Goal: Task Accomplishment & Management: Use online tool/utility

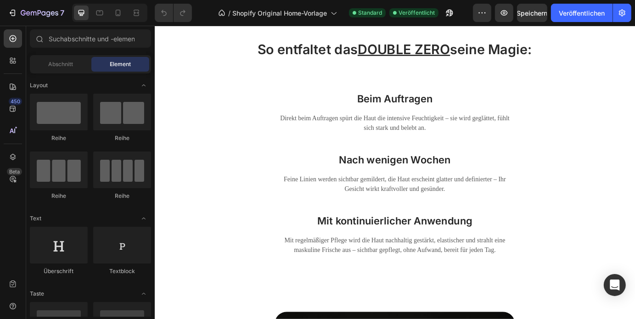
scroll to position [1630, 0]
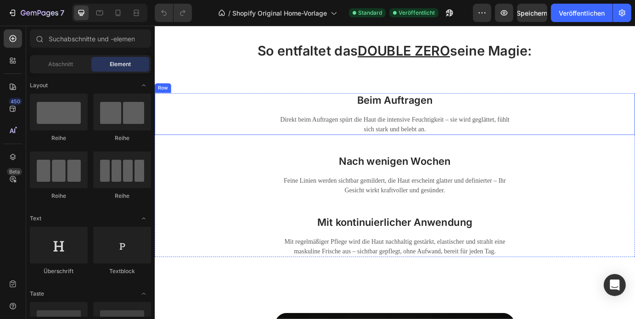
click at [453, 127] on div "Direkt beim Auftragen spürt die Haut die intensive Feuchtigkeit – sie wird gegl…" at bounding box center [430, 139] width 276 height 24
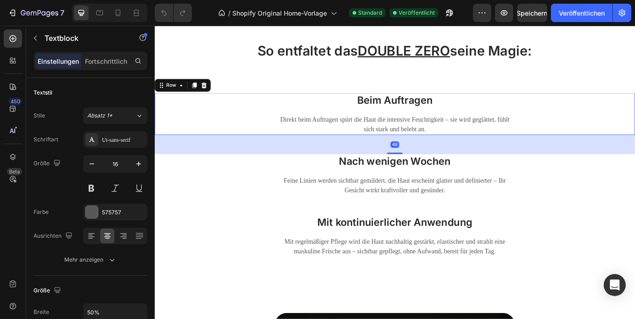
click at [296, 122] on div "Beim Auftragen Heading Direkt beim Auftragen spürt die Haut die intensive Feuch…" at bounding box center [429, 126] width 551 height 48
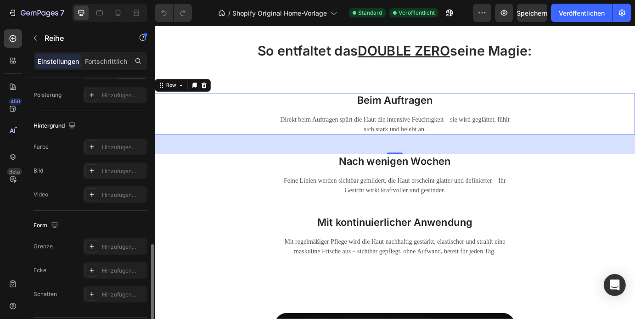
scroll to position [292, 0]
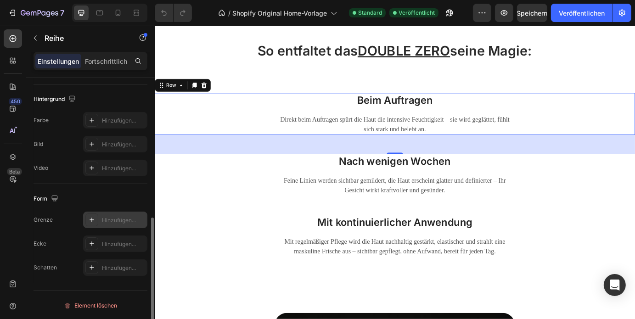
click at [99, 217] on div "Hinzufügen..." at bounding box center [115, 220] width 64 height 17
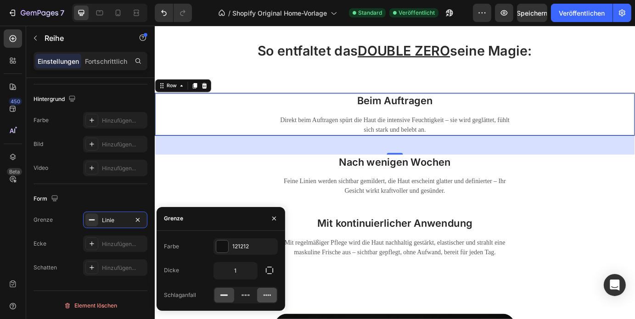
click at [266, 293] on icon at bounding box center [267, 295] width 9 height 9
click at [270, 221] on button "button" at bounding box center [274, 218] width 15 height 15
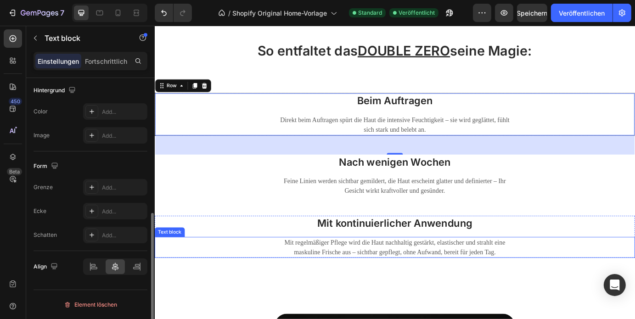
click at [194, 270] on div "Mit regelmäßiger Pflege wird die Haut nachhaltig gestärkt, elastischer und stra…" at bounding box center [429, 280] width 551 height 24
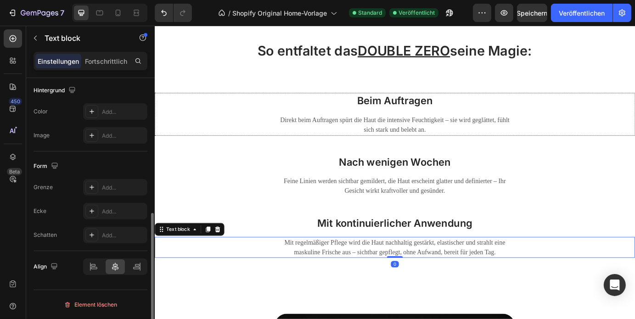
scroll to position [0, 0]
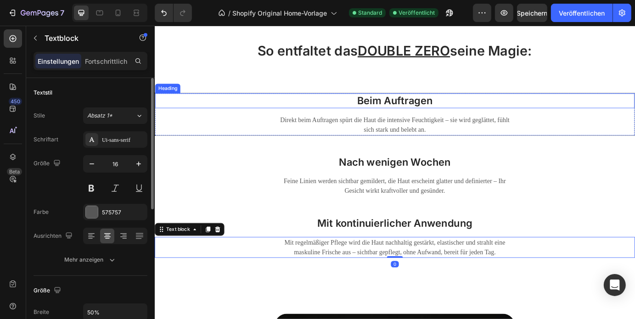
click at [207, 116] on h3 "Beim Auftragen" at bounding box center [430, 111] width 550 height 17
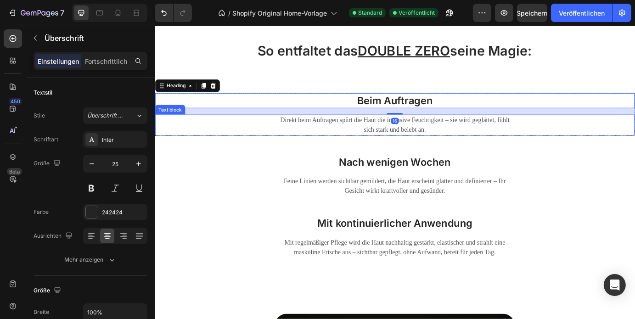
click at [198, 129] on div "Direkt beim Auftragen spürt die Haut die intensive Feuchtigkeit – sie wird gegl…" at bounding box center [430, 139] width 550 height 24
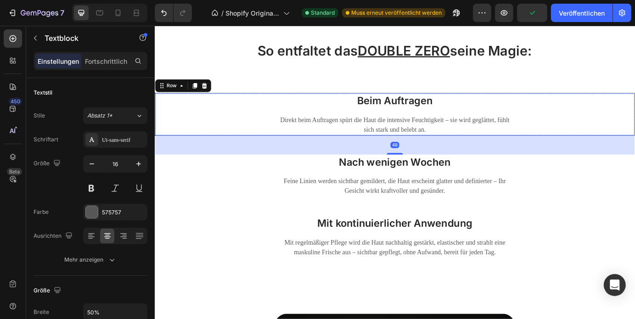
click at [254, 121] on div "Beim Auftragen Heading Direkt beim Auftragen spürt die Haut die intensive Feuch…" at bounding box center [430, 127] width 550 height 48
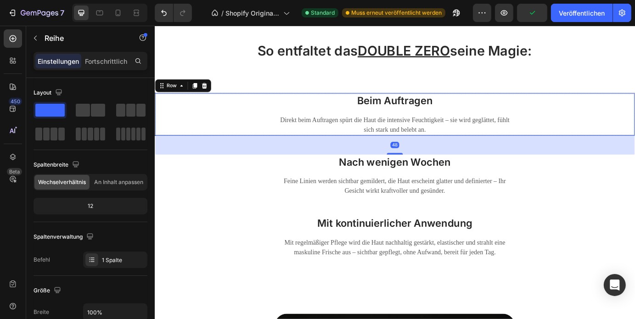
scroll to position [292, 0]
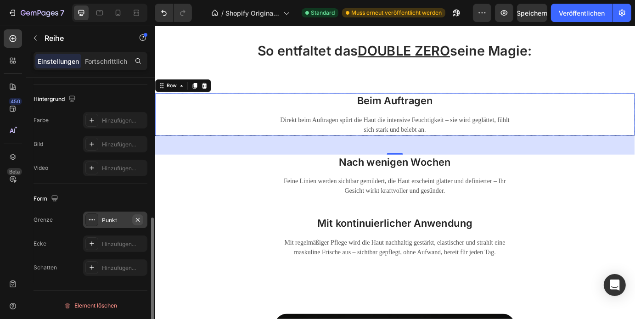
click at [136, 218] on icon "button" at bounding box center [137, 219] width 7 height 7
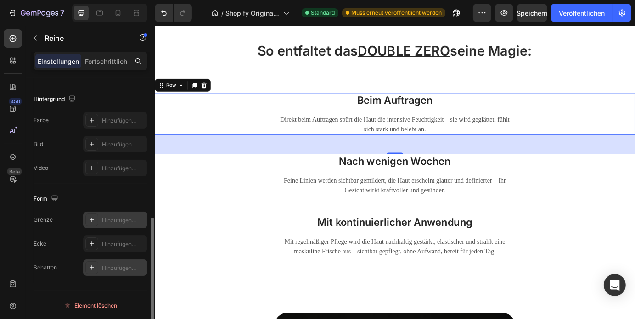
click at [119, 268] on font "Hinzufügen..." at bounding box center [119, 268] width 34 height 7
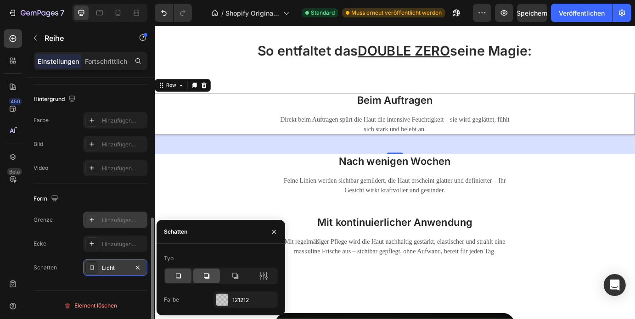
click at [213, 275] on div at bounding box center [206, 276] width 27 height 15
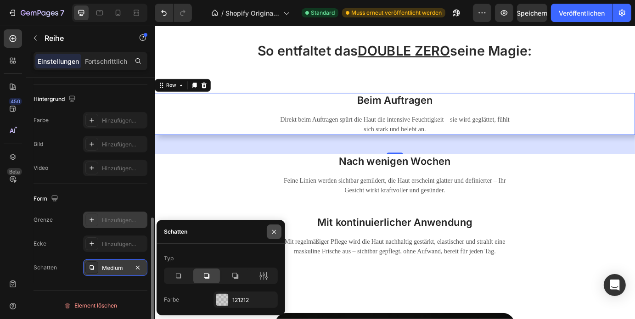
click at [273, 232] on icon "button" at bounding box center [274, 231] width 7 height 7
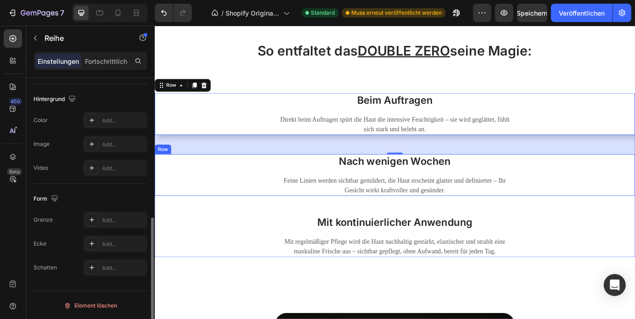
click at [257, 195] on div "Nach wenigen Wochen Heading Feine Linien werden sichtbar gemildert, die Haut er…" at bounding box center [429, 197] width 551 height 48
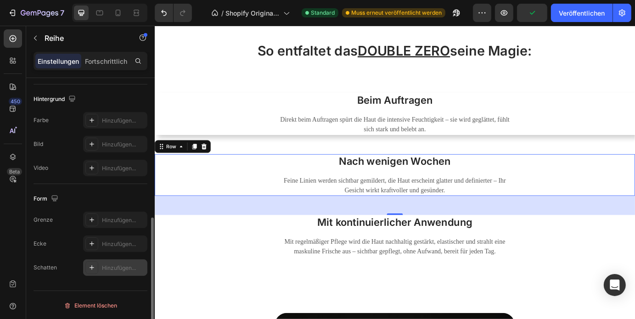
click at [103, 263] on div "Hinzufügen..." at bounding box center [115, 268] width 64 height 17
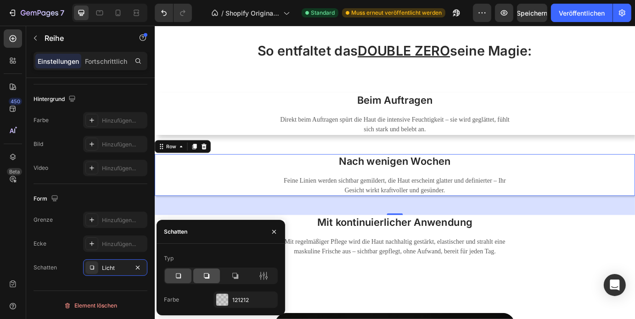
click at [216, 275] on div at bounding box center [206, 276] width 27 height 15
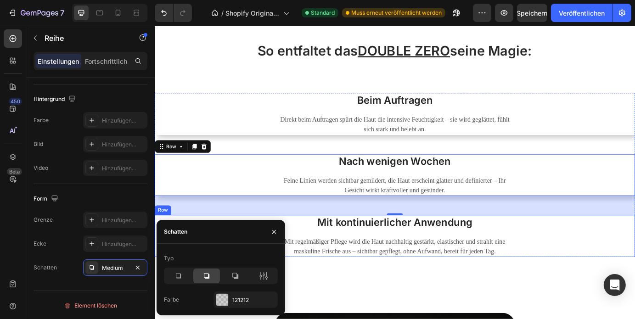
click at [327, 266] on div "Mit kontinuierlicher Anwendung Heading Mit regelmäßiger Pflege wird die Haut na…" at bounding box center [429, 267] width 551 height 48
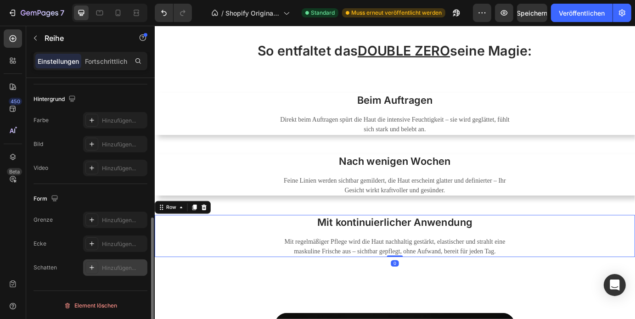
click at [121, 270] on font "Hinzufügen..." at bounding box center [119, 268] width 34 height 7
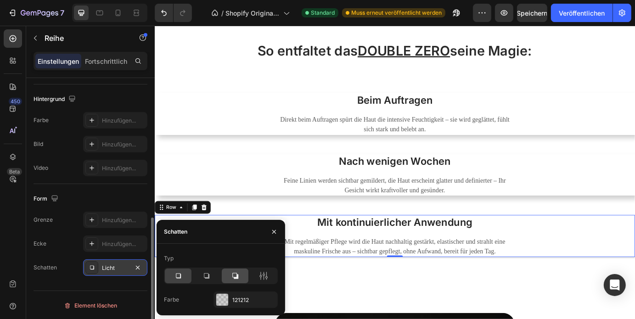
click at [240, 276] on div at bounding box center [235, 276] width 27 height 15
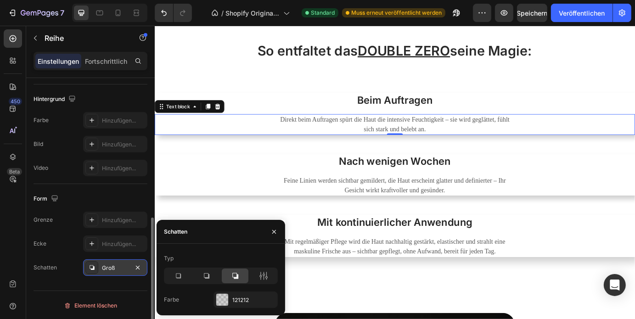
click at [237, 145] on div "Direkt beim Auftragen spürt die Haut die intensive Feuchtigkeit – sie wird gegl…" at bounding box center [429, 139] width 551 height 24
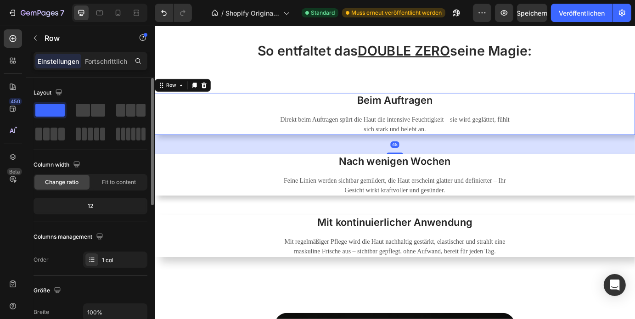
click at [266, 120] on div "Beim Auftragen Heading Direkt beim Auftragen spürt die Haut die intensive Feuch…" at bounding box center [429, 126] width 551 height 48
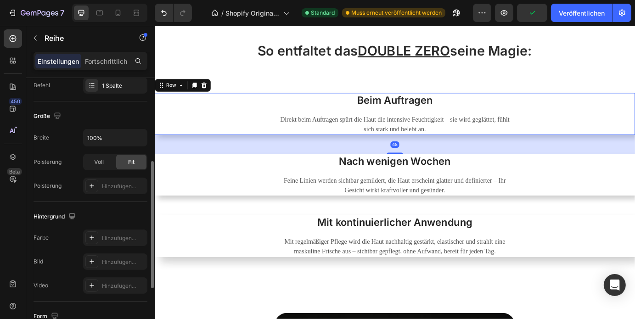
scroll to position [292, 0]
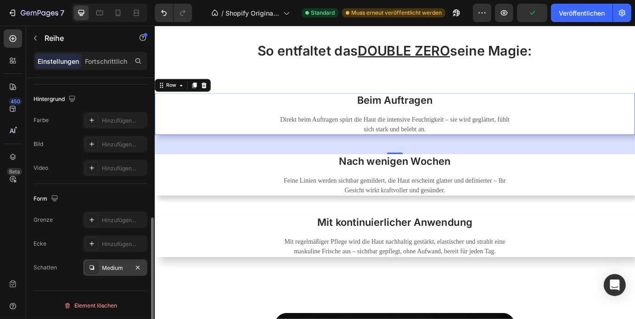
click at [105, 266] on font "Medium" at bounding box center [112, 268] width 21 height 7
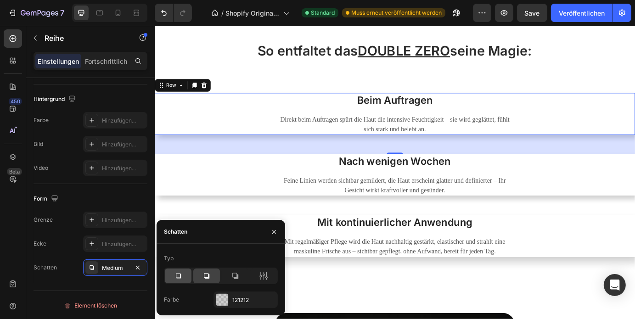
click at [183, 274] on div at bounding box center [178, 276] width 27 height 15
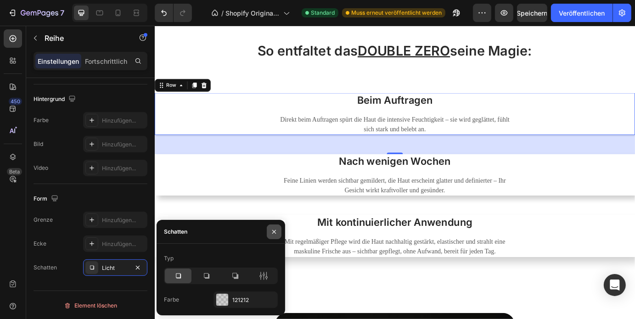
click at [276, 232] on icon "button" at bounding box center [274, 231] width 7 height 7
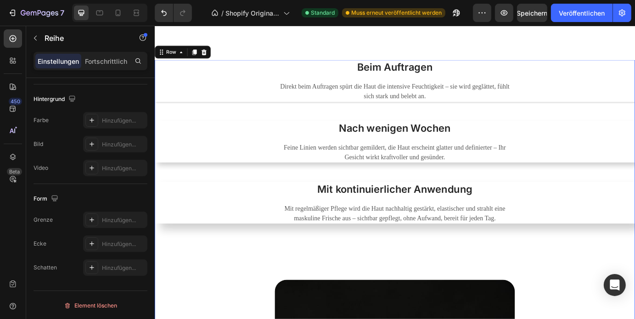
scroll to position [1673, 0]
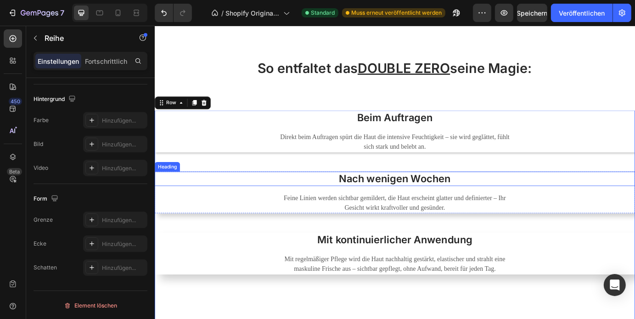
scroll to position [1592, 0]
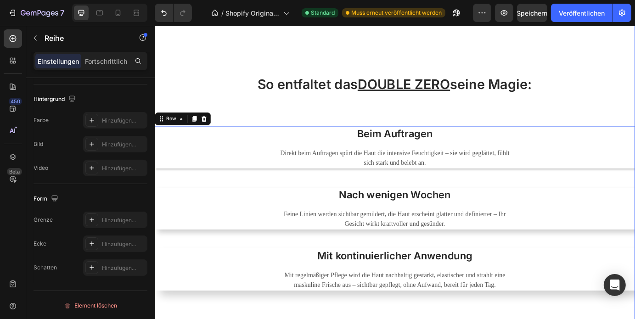
click at [608, 56] on div "WO MACHT DOUBLE ZERO DEN UNTERSCHIED? Heading Image Row So entfaltet das DOUBLE…" at bounding box center [429, 238] width 551 height 1133
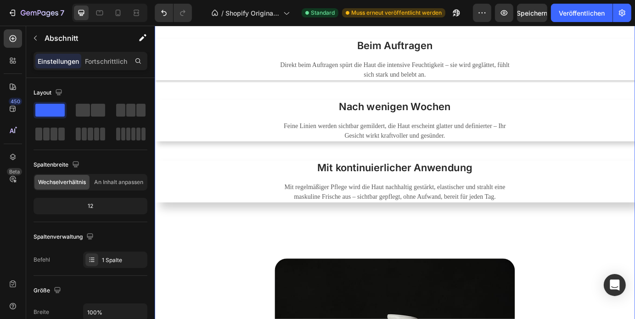
scroll to position [1660, 0]
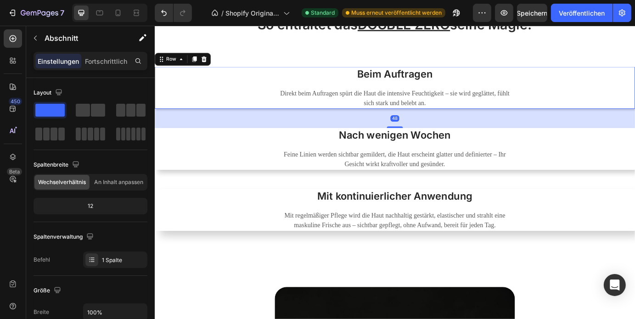
click at [627, 95] on div "Beim Auftragen Heading Direkt beim Auftragen spürt die Haut die intensive Feuch…" at bounding box center [429, 97] width 551 height 48
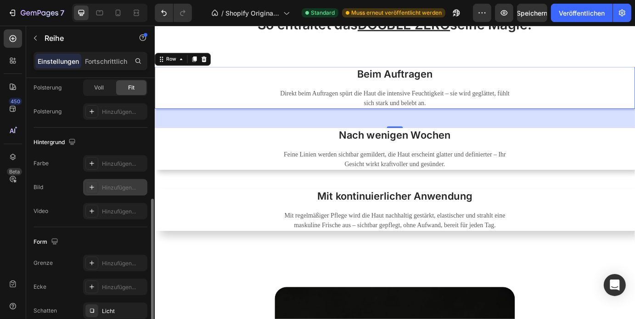
scroll to position [251, 0]
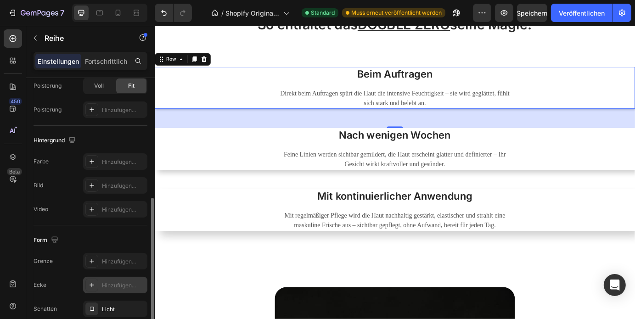
click at [106, 289] on div "Hinzufügen..." at bounding box center [115, 285] width 64 height 17
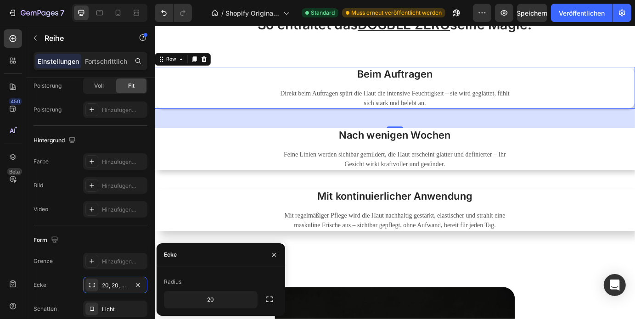
click at [221, 279] on div "Radius" at bounding box center [221, 282] width 114 height 15
click at [217, 298] on input "20" at bounding box center [210, 300] width 93 height 17
type input "50"
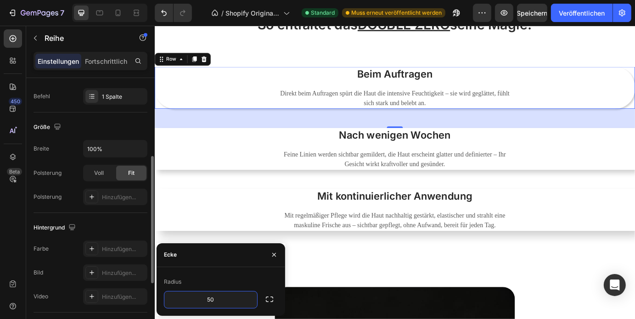
scroll to position [157, 0]
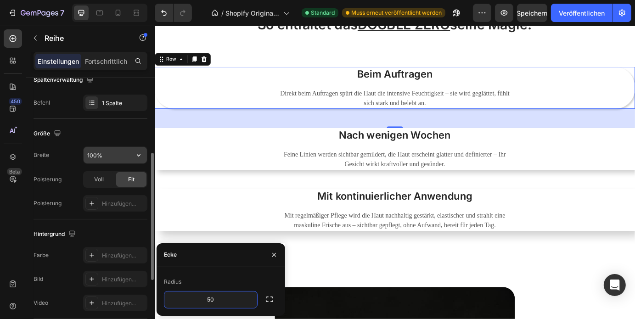
click at [107, 158] on input "100%" at bounding box center [115, 155] width 63 height 17
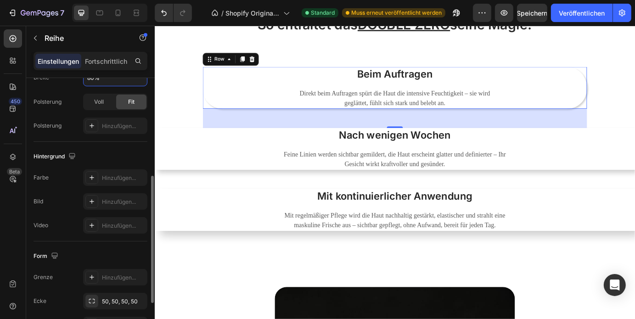
scroll to position [244, 0]
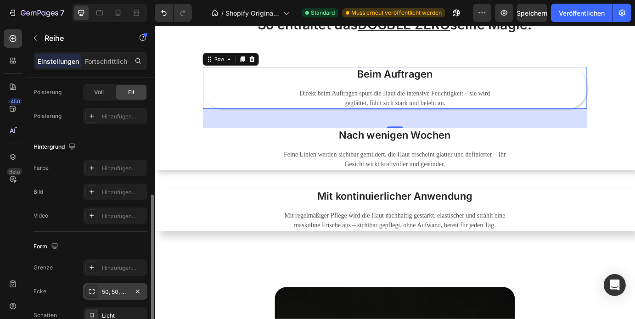
type input "80%"
click at [125, 292] on font "50, 50, 50, 50" at bounding box center [120, 292] width 36 height 7
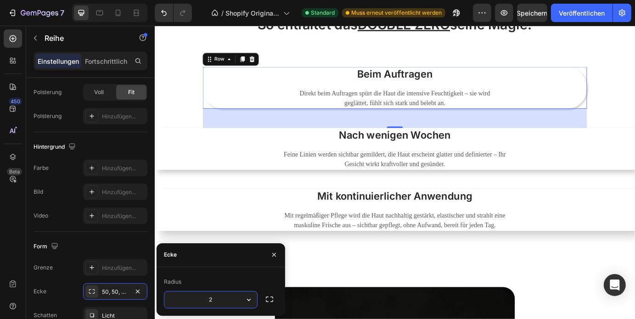
type input "20"
click at [114, 237] on div "Form Grenze Hinzufügen... Ecke 50, 50, 50, 50 Schatten Licht" at bounding box center [91, 281] width 114 height 99
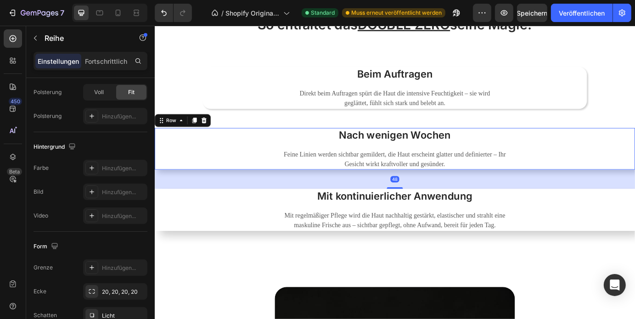
click at [279, 163] on div "Nach wenigen Wochen Heading Feine Linien werden sichtbar gemildert, die Haut er…" at bounding box center [429, 167] width 551 height 48
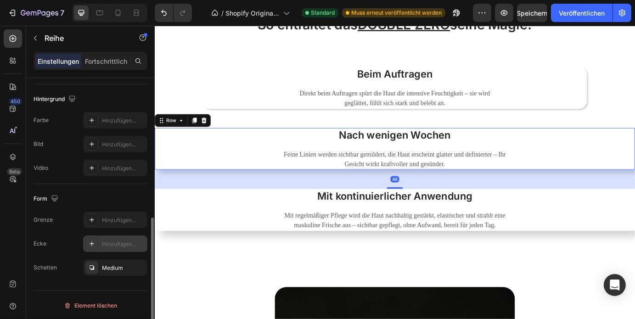
click at [111, 242] on font "Hinzufügen..." at bounding box center [119, 244] width 34 height 7
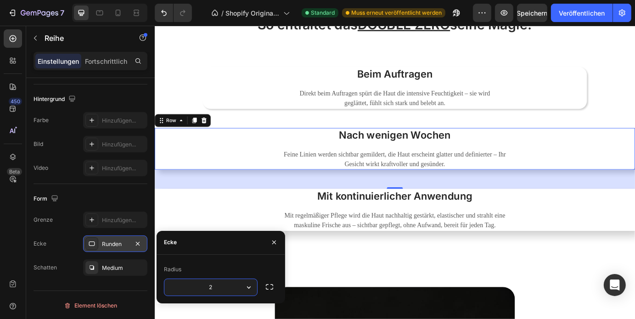
type input "20"
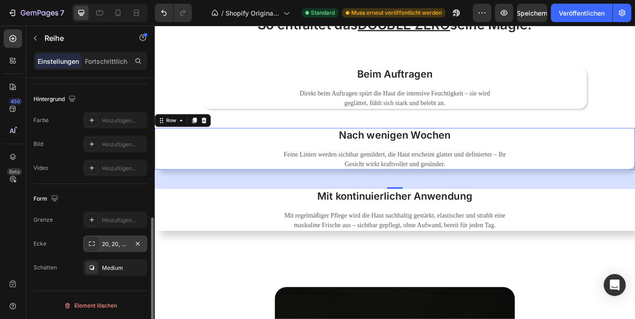
click at [111, 201] on div "Form" at bounding box center [91, 199] width 114 height 15
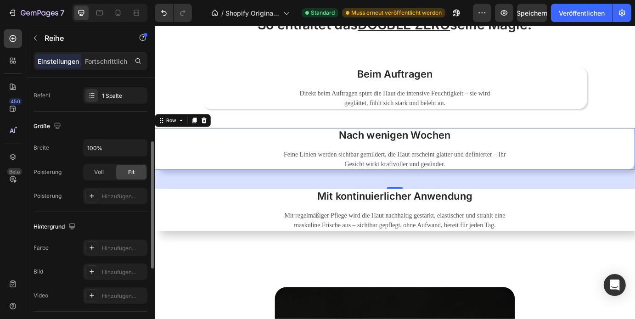
scroll to position [153, 0]
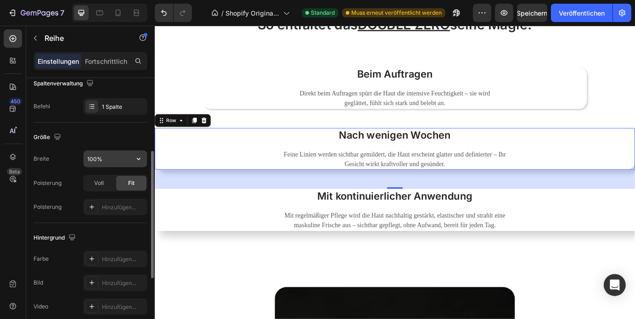
click at [100, 160] on input "100%" at bounding box center [115, 159] width 63 height 17
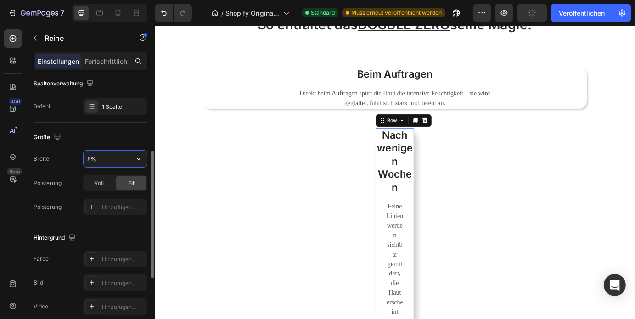
type input "80%"
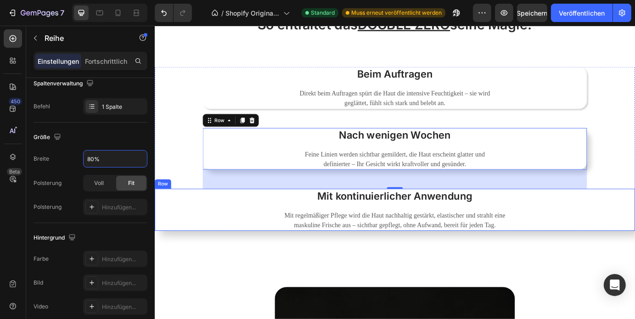
click at [252, 232] on div "Mit kontinuierlicher Anwendung Heading Mit regelmäßiger Pflege wird die Haut na…" at bounding box center [429, 237] width 551 height 48
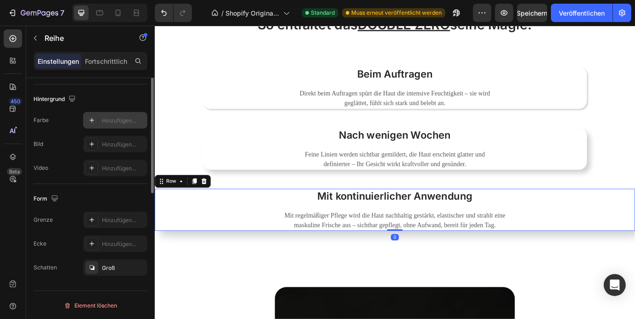
scroll to position [190, 0]
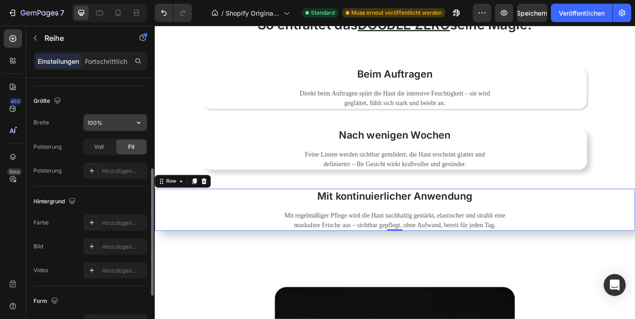
click at [99, 121] on input "100%" at bounding box center [115, 122] width 63 height 17
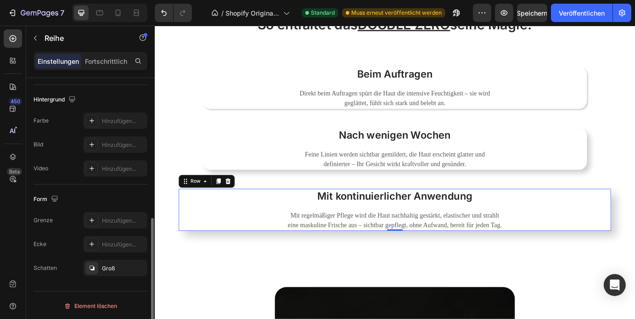
scroll to position [292, 0]
type input "90%"
click at [108, 243] on font "Hinzufügen..." at bounding box center [119, 244] width 34 height 7
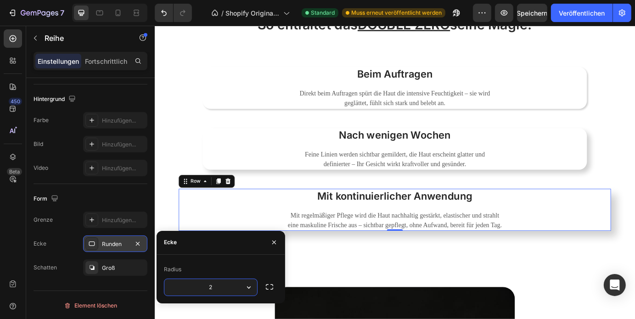
type input "20"
click at [120, 225] on div "Hinzufügen..." at bounding box center [115, 220] width 64 height 17
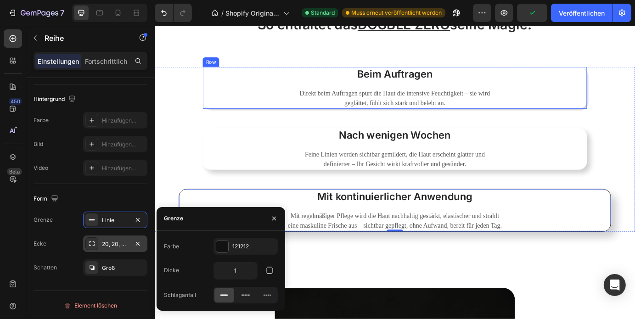
click at [284, 95] on div "Beim Auftragen Heading Direkt beim Auftragen spürt die Haut die intensive Feuch…" at bounding box center [429, 97] width 441 height 48
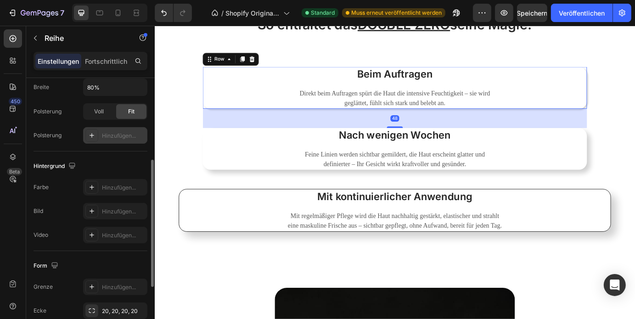
scroll to position [153, 0]
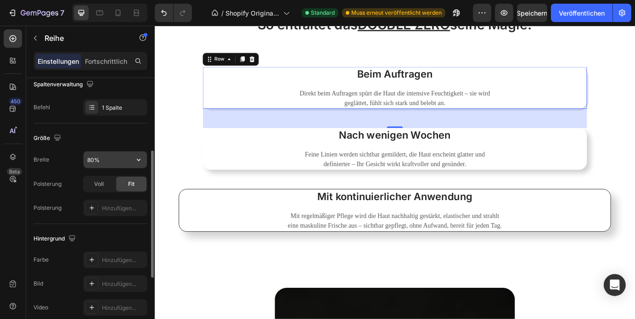
click at [96, 160] on input "80%" at bounding box center [115, 160] width 63 height 17
type input "70%"
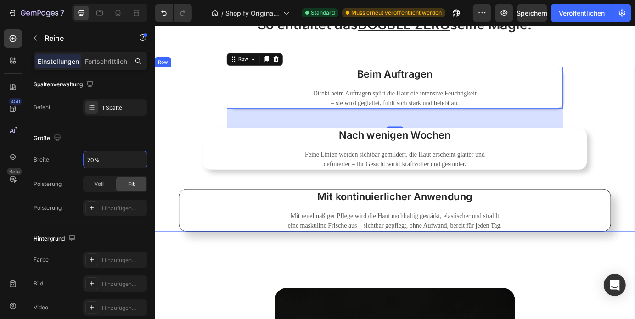
click at [171, 144] on div "Beim Auftragen Heading Direkt beim Auftragen spürt die Haut die intensive Feuch…" at bounding box center [429, 167] width 551 height 189
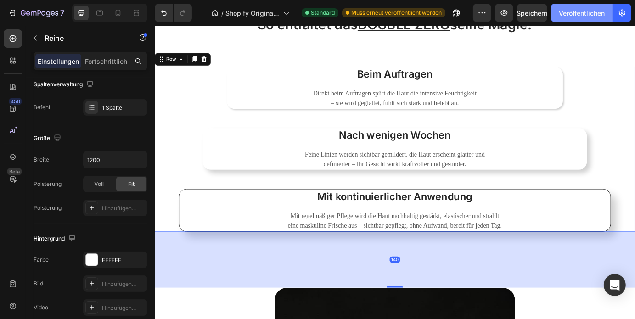
click at [573, 15] on font "Veröffentlichen" at bounding box center [582, 13] width 46 height 8
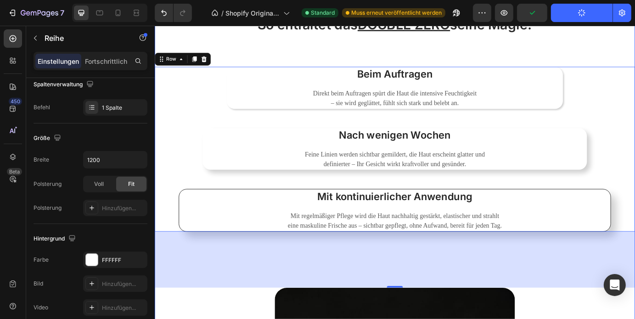
click at [635, 66] on div "WO MACHT DOUBLE ZERO DEN UNTERSCHIED? Heading Image Row So entfaltet das DOUBLE…" at bounding box center [429, 171] width 551 height 1134
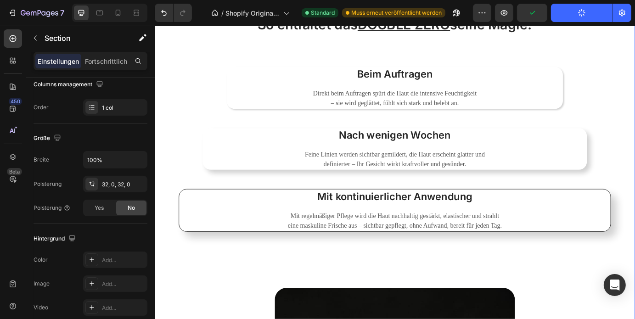
scroll to position [0, 0]
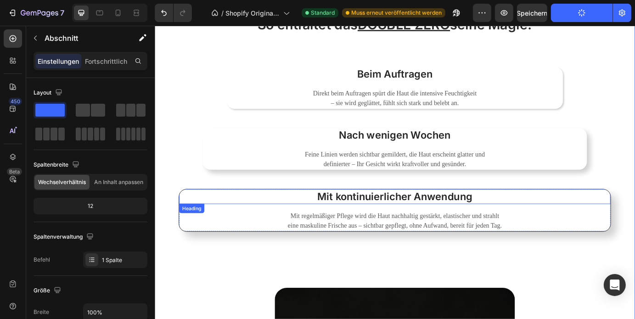
click at [635, 225] on h3 "Mit kontinuierlicher Anwendung" at bounding box center [429, 221] width 495 height 17
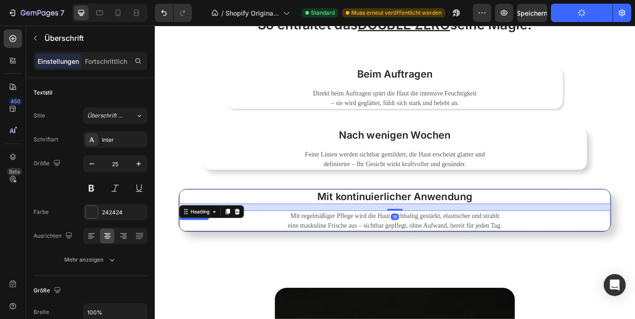
click at [633, 251] on div "Mit regelmäßiger Pflege wird die Haut nachhaltig gestärkt, elastischer und stra…" at bounding box center [429, 250] width 495 height 24
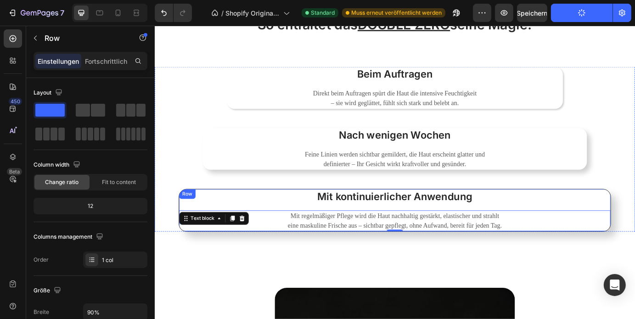
click at [585, 235] on div "Mit kontinuierlicher Anwendung Heading Mit regelmäßiger Pflege wird die Haut na…" at bounding box center [429, 237] width 495 height 48
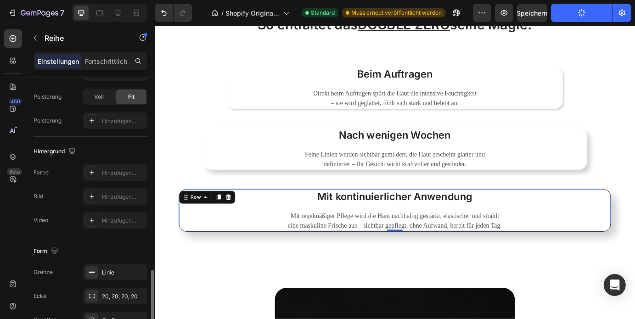
scroll to position [292, 0]
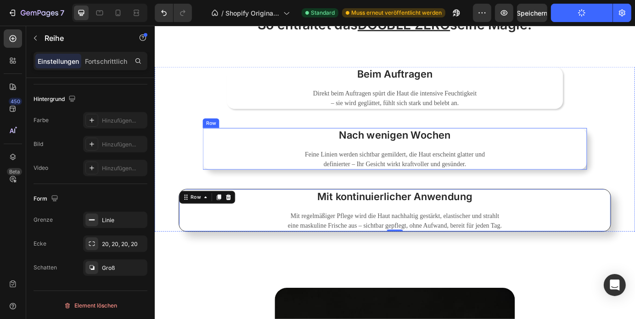
click at [288, 160] on div "Nach wenigen Wochen Heading Feine Linien werden sichtbar gemildert, die Haut er…" at bounding box center [429, 167] width 441 height 48
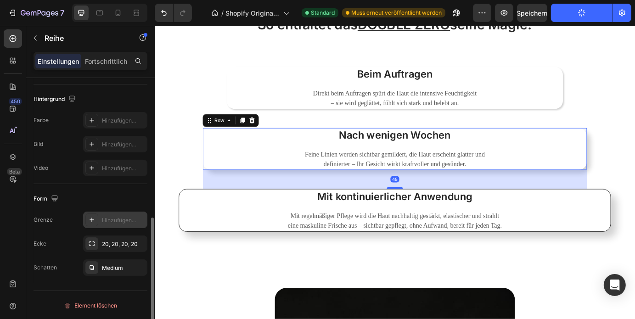
click at [114, 223] on div "Hinzufügen..." at bounding box center [123, 220] width 43 height 8
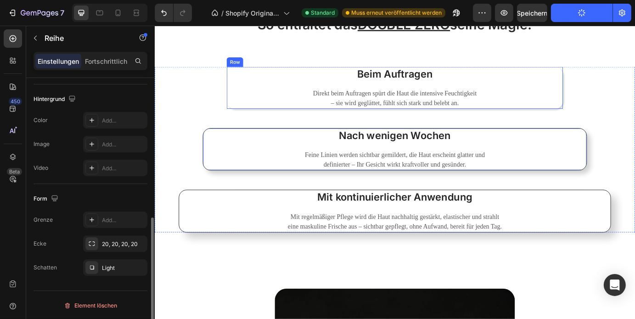
click at [302, 93] on div "Beim Auftragen Heading Direkt beim Auftragen spürt die Haut die intensive Feuch…" at bounding box center [430, 97] width 386 height 48
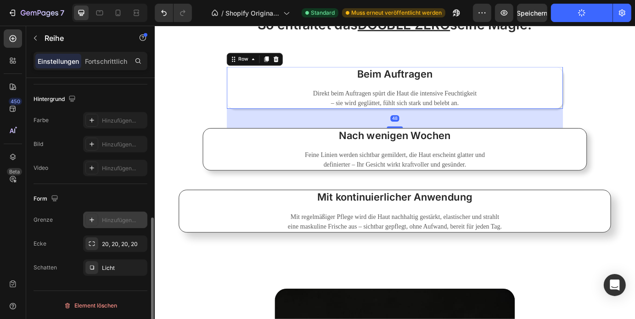
click at [109, 219] on font "Hinzufügen..." at bounding box center [119, 220] width 34 height 7
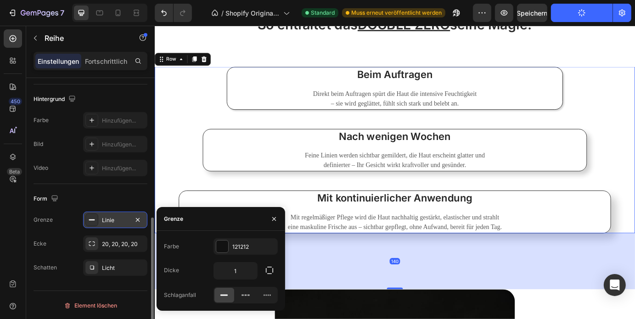
click at [185, 142] on div "Beim Auftragen Heading Direkt beim Auftragen spürt die Haut die intensive Feuch…" at bounding box center [429, 168] width 551 height 191
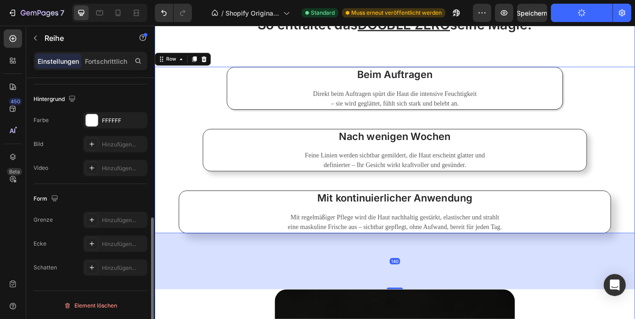
click at [635, 55] on div "WO MACHT DOUBLE ZERO DEN UNTERSCHIED? Heading Image Row So entfaltet das DOUBLE…" at bounding box center [429, 172] width 551 height 1136
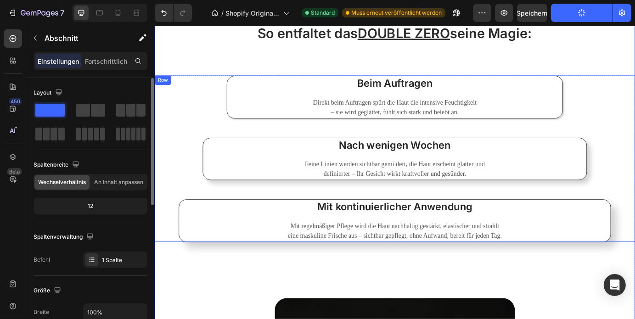
scroll to position [1651, 0]
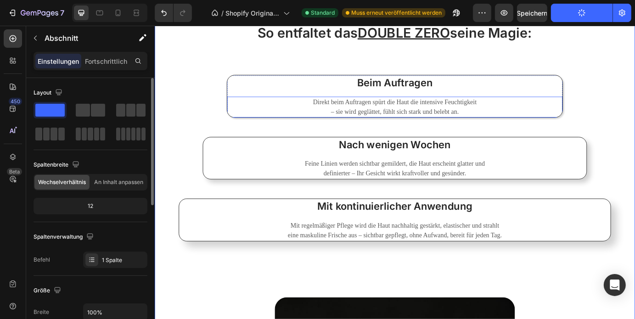
click at [380, 124] on p "Direkt beim Auftragen spürt die Haut die intensive Feuchtigkeit – sie wird gegl…" at bounding box center [430, 118] width 191 height 22
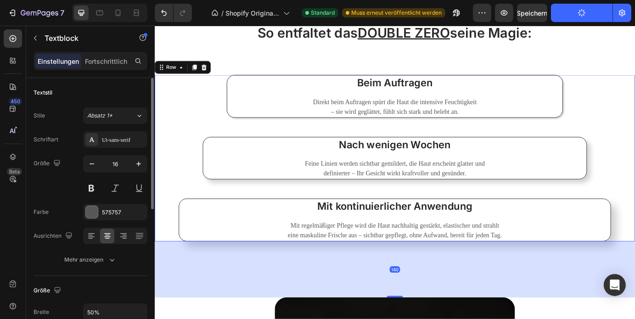
click at [373, 132] on div "Beim Auftragen Heading Direkt beim Auftragen spürt die Haut die intensive Feuch…" at bounding box center [429, 177] width 551 height 191
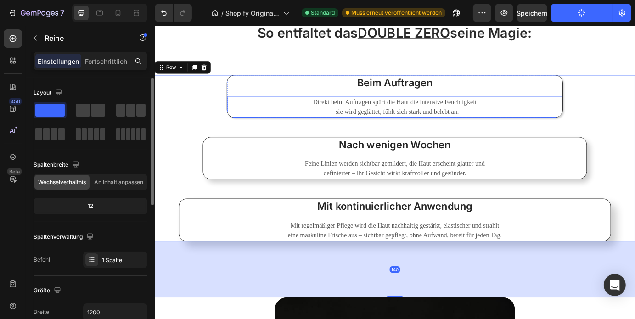
click at [366, 125] on p "Direkt beim Auftragen spürt die Haut die intensive Feuchtigkeit – sie wird gegl…" at bounding box center [430, 118] width 191 height 22
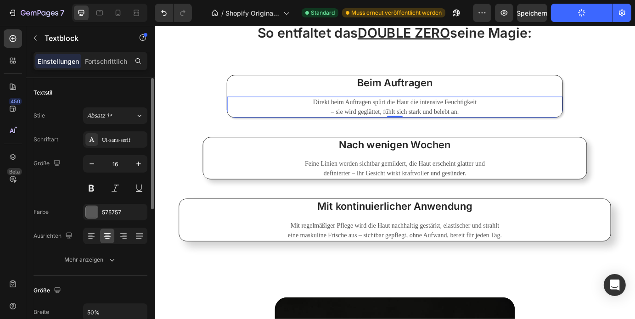
click at [366, 125] on p "Direkt beim Auftragen spürt die Haut die intensive Feuchtigkeit – sie wird gegl…" at bounding box center [430, 118] width 191 height 22
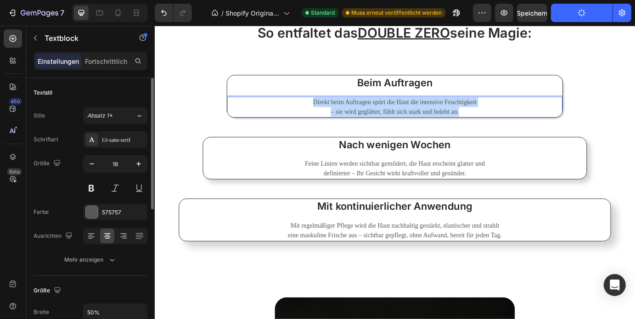
click at [366, 125] on p "Direkt beim Auftragen spürt die Haut die intensive Feuchtigkeit – sie wird gegl…" at bounding box center [430, 118] width 191 height 22
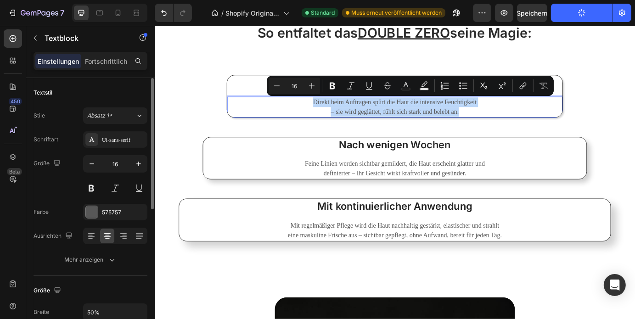
click at [360, 125] on p "Direkt beim Auftragen spürt die Haut die intensive Feuchtigkeit – sie wird gegl…" at bounding box center [430, 118] width 191 height 22
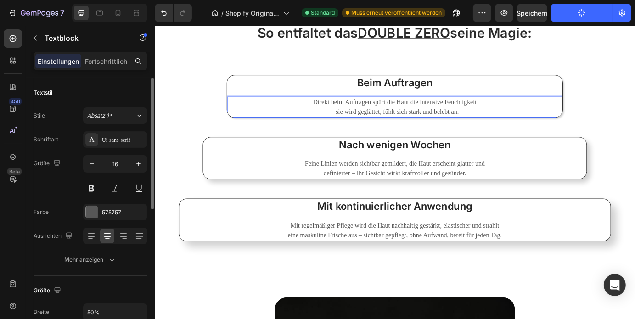
click at [360, 125] on p "Direkt beim Auftragen spürt die Haut die intensive Feuchtigkeit – sie wird gegl…" at bounding box center [430, 118] width 191 height 22
click at [524, 113] on div "Direkt beim Auftragen spürt die Haut die intensive Feuchtigkeit sie wird geglät…" at bounding box center [430, 119] width 385 height 24
click at [520, 113] on p "Direkt beim Auftragen spürt die Haut die intensive Feuchtigkeit sie wird geglät…" at bounding box center [430, 118] width 191 height 22
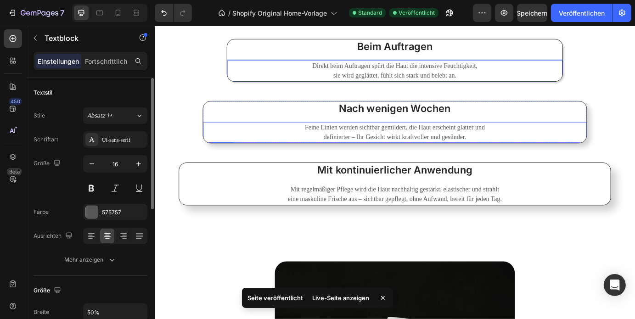
scroll to position [1706, 0]
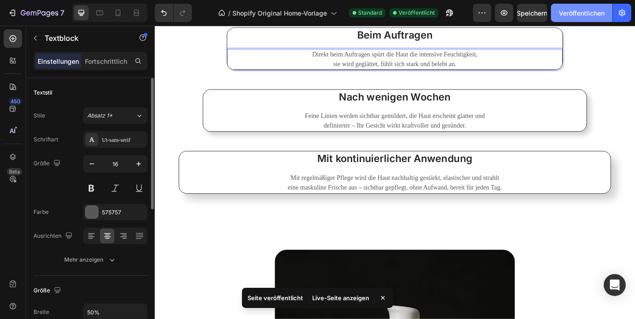
click at [566, 17] on button "Veröffentlichen" at bounding box center [582, 13] width 62 height 18
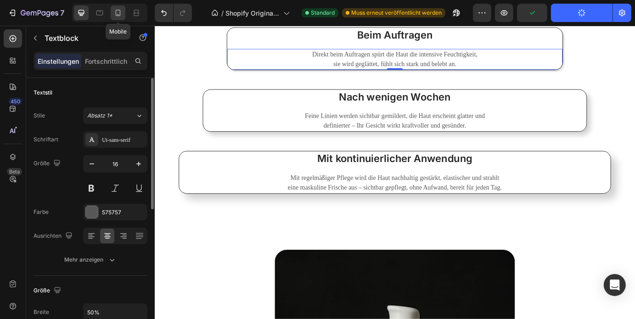
click at [122, 12] on icon at bounding box center [117, 12] width 9 height 9
type input "14"
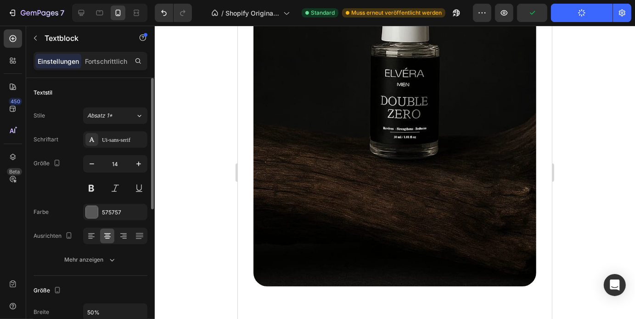
scroll to position [1812, 0]
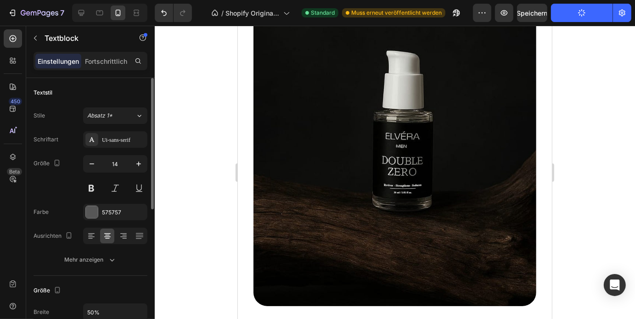
click at [617, 173] on div at bounding box center [395, 173] width 481 height 294
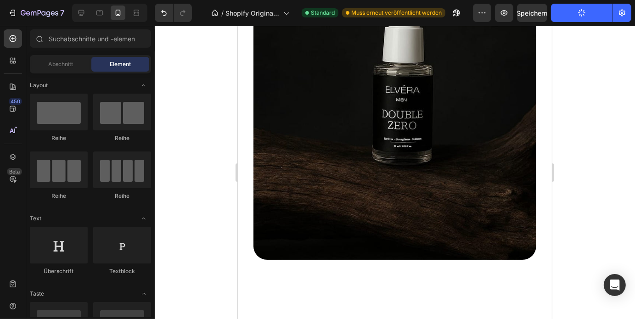
scroll to position [1858, 0]
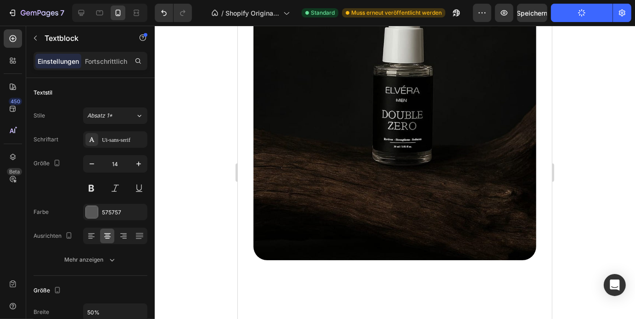
click at [578, 141] on div at bounding box center [395, 173] width 481 height 294
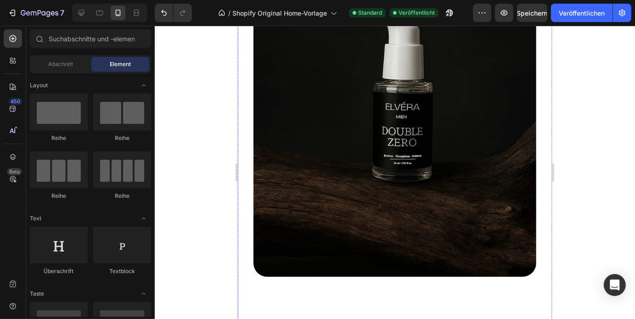
scroll to position [1840, 0]
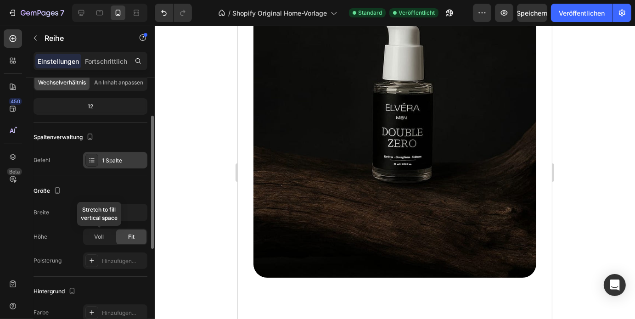
scroll to position [75, 0]
click at [100, 210] on input "100%" at bounding box center [115, 213] width 63 height 17
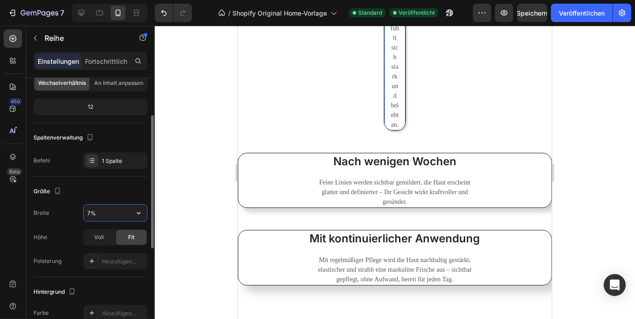
type input "70%"
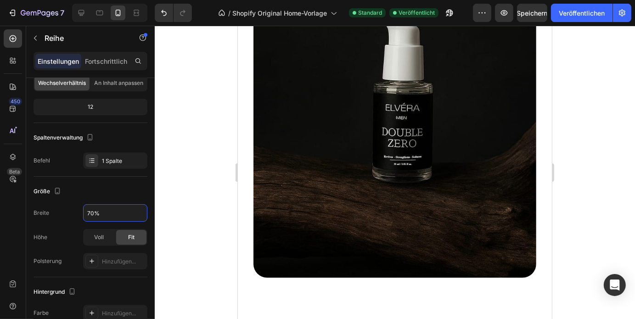
click at [116, 215] on input "100%" at bounding box center [115, 213] width 63 height 17
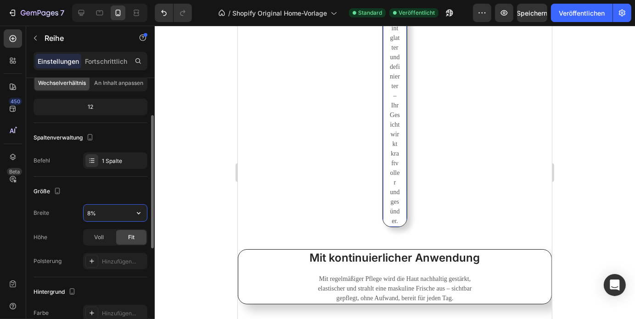
type input "80%"
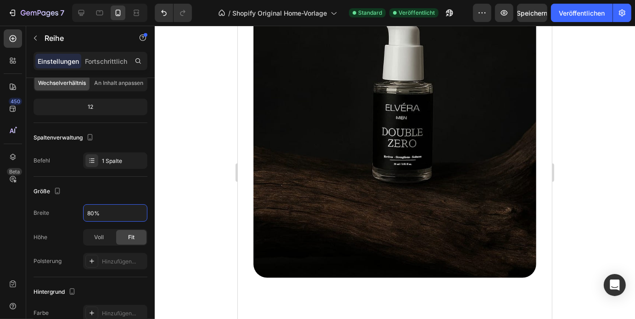
click at [100, 212] on input "100%" at bounding box center [115, 213] width 63 height 17
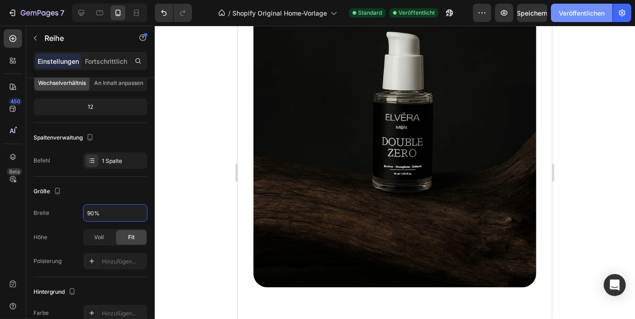
type input "90%"
click at [565, 5] on button "Veröffentlichen" at bounding box center [582, 13] width 62 height 18
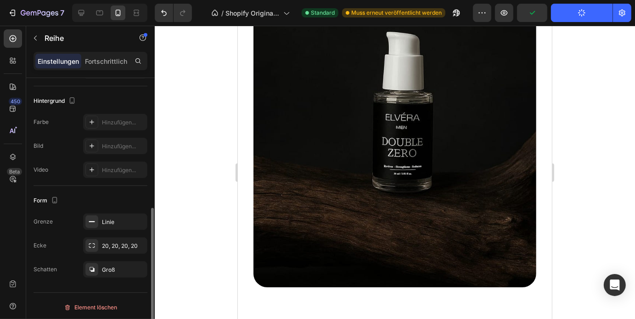
scroll to position [267, 0]
click at [221, 213] on div at bounding box center [395, 173] width 481 height 294
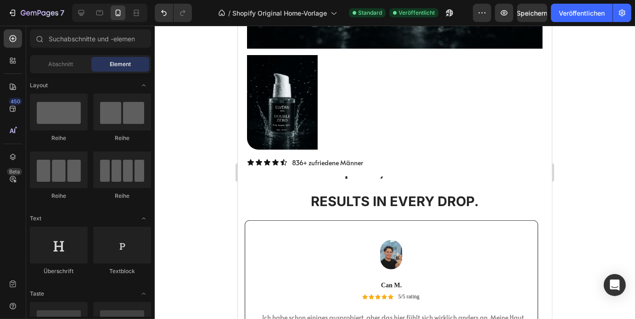
scroll to position [618, 0]
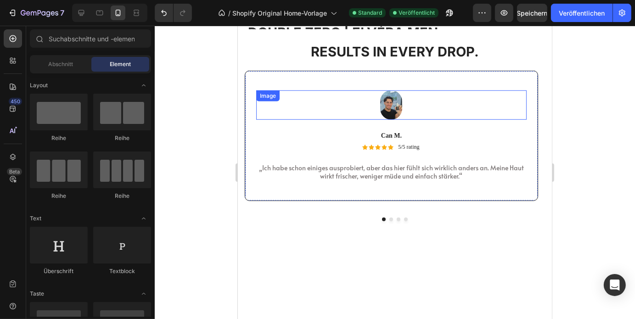
click at [473, 109] on div at bounding box center [391, 104] width 271 height 29
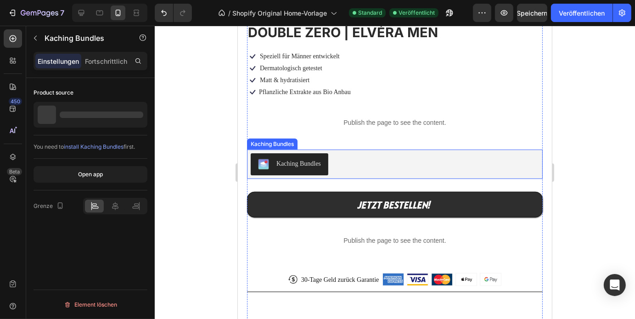
click at [480, 149] on div "Kaching Bundles" at bounding box center [395, 163] width 296 height 29
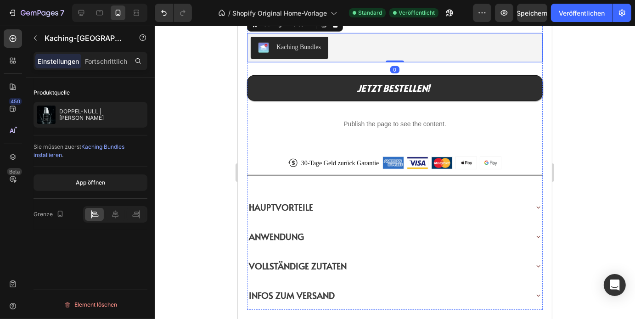
scroll to position [1019, 0]
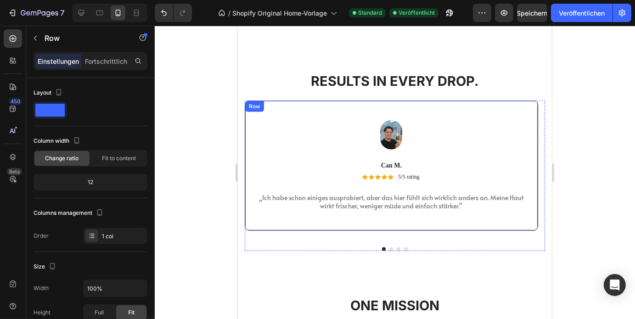
click at [532, 104] on div "Image Can M. Text Block Icon Icon Icon Icon Icon Icon List 5/5 rating Text Bloc…" at bounding box center [391, 165] width 294 height 130
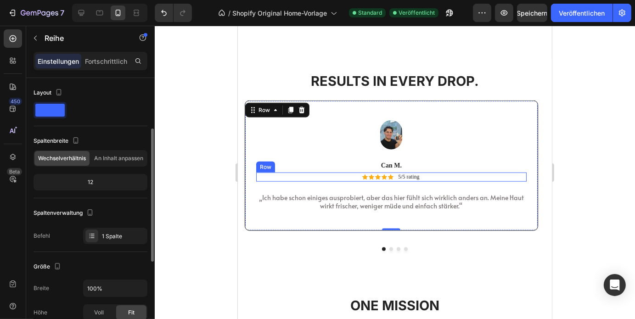
scroll to position [35, 0]
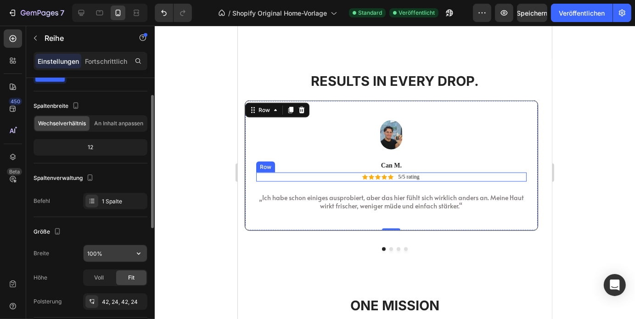
click at [106, 255] on input "100%" at bounding box center [115, 253] width 63 height 17
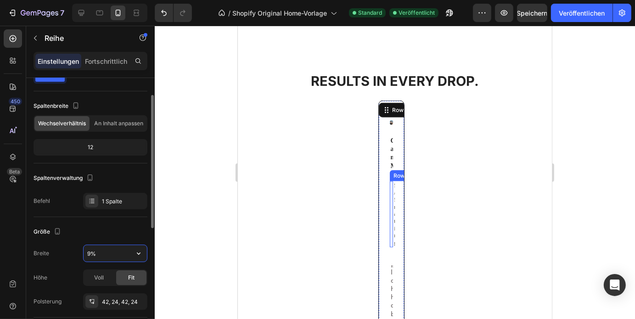
type input "90%"
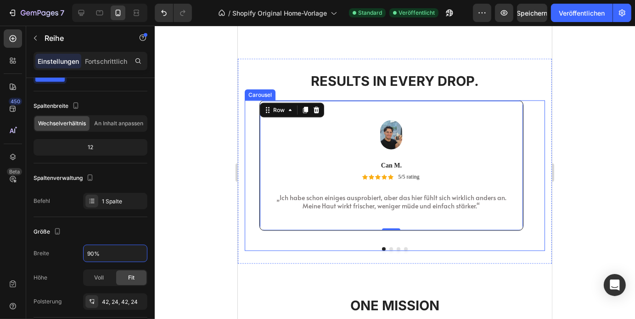
click at [389, 247] on button "Dot" at bounding box center [391, 249] width 4 height 4
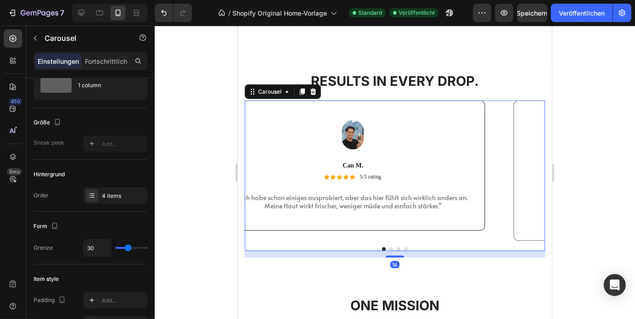
scroll to position [0, 0]
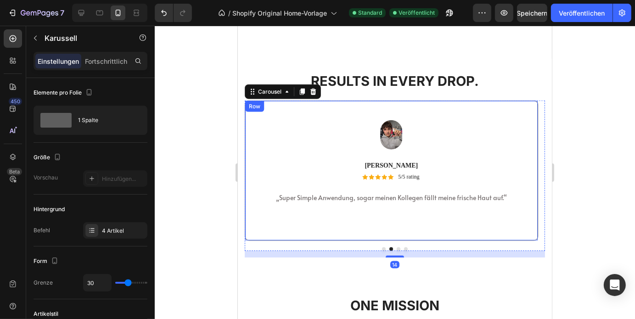
click at [522, 212] on div "Image [PERSON_NAME] Text Block Icon Icon Icon Icon Icon Icon List 5/5 rating Te…" at bounding box center [391, 170] width 294 height 141
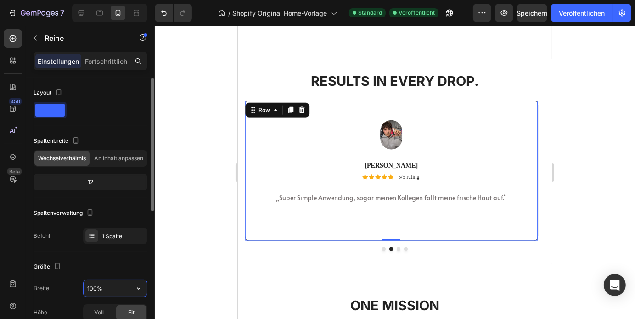
click at [102, 289] on input "100%" at bounding box center [115, 288] width 63 height 17
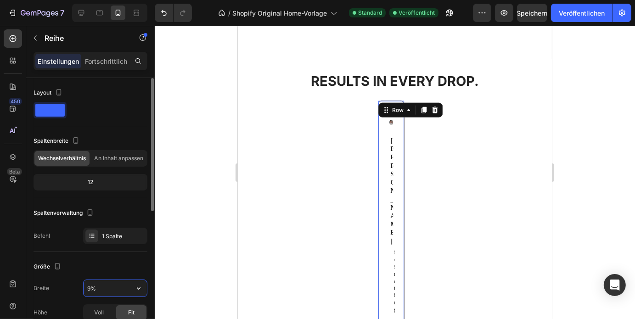
type input "90%"
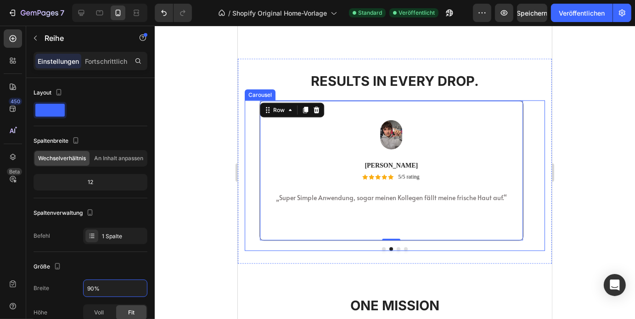
click at [396, 247] on button "Dot" at bounding box center [398, 249] width 4 height 4
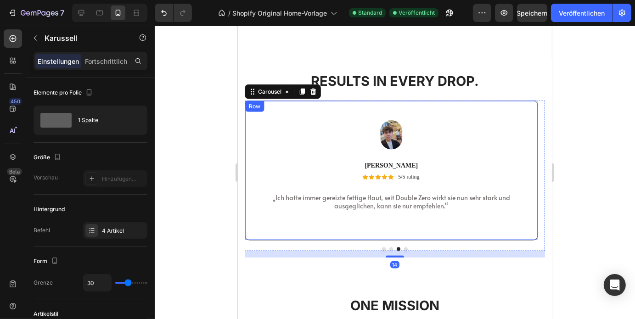
click at [480, 212] on div "Image [PERSON_NAME] Text Block Icon Icon Icon Icon Icon Icon List 5/5 rating Te…" at bounding box center [391, 170] width 294 height 140
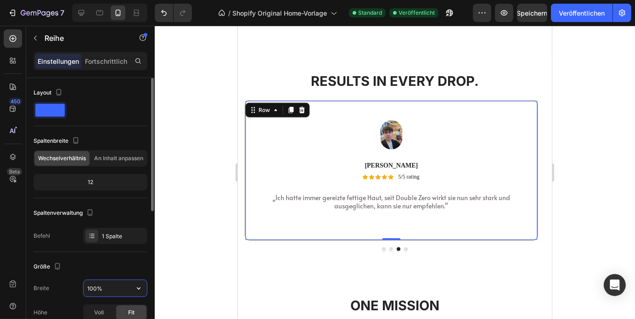
click at [107, 291] on input "100%" at bounding box center [115, 288] width 63 height 17
type input "90%"
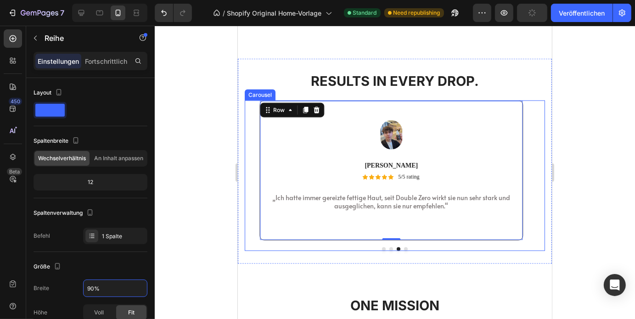
click at [404, 247] on button "Dot" at bounding box center [406, 249] width 4 height 4
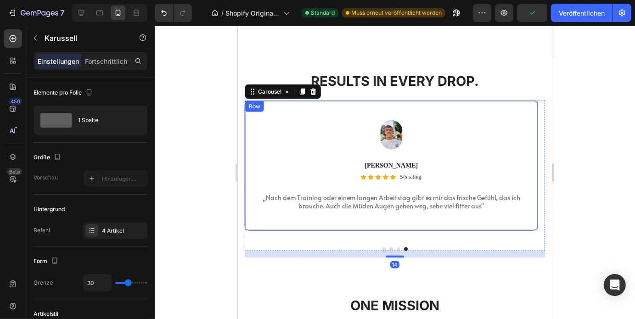
click at [464, 205] on div "Image [PERSON_NAME] Text Block Icon Icon Icon Icon Icon Icon List 5/5 rating Te…" at bounding box center [391, 165] width 294 height 130
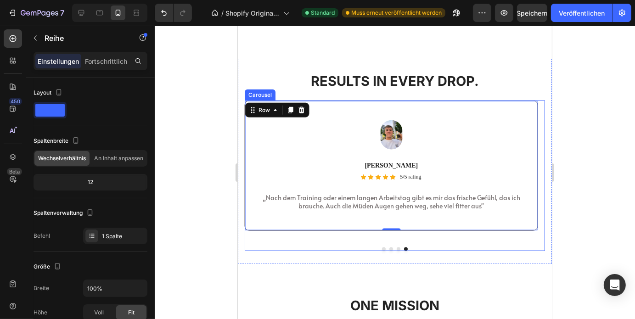
click at [396, 247] on button "Dot" at bounding box center [398, 249] width 4 height 4
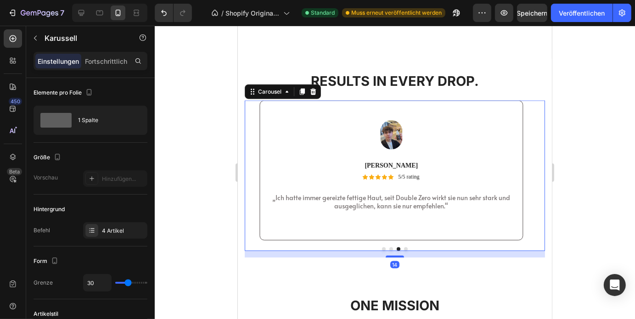
click at [404, 247] on button "Dot" at bounding box center [406, 249] width 4 height 4
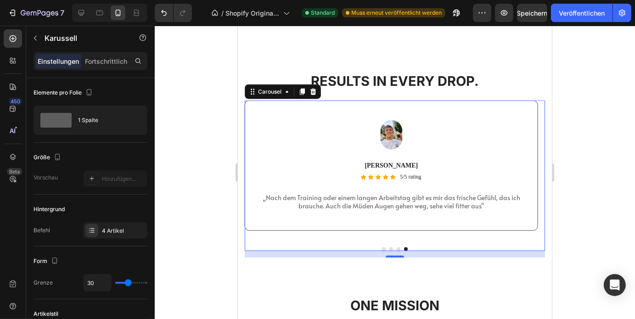
click at [390, 217] on div "Image [PERSON_NAME] Text Block Icon Icon Icon Icon Icon Icon List 5/5 rating Te…" at bounding box center [391, 165] width 294 height 130
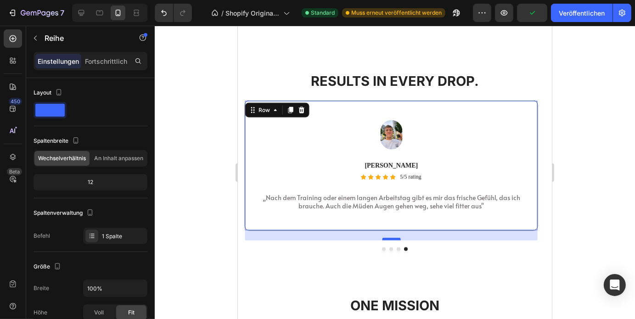
drag, startPoint x: 391, startPoint y: 219, endPoint x: 392, endPoint y: 229, distance: 10.1
click at [392, 238] on div at bounding box center [391, 239] width 18 height 3
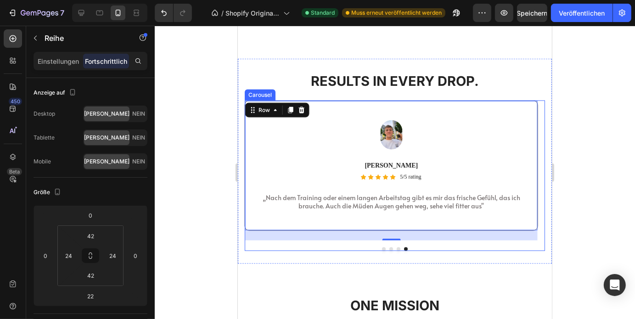
click at [396, 247] on button "Dot" at bounding box center [398, 249] width 4 height 4
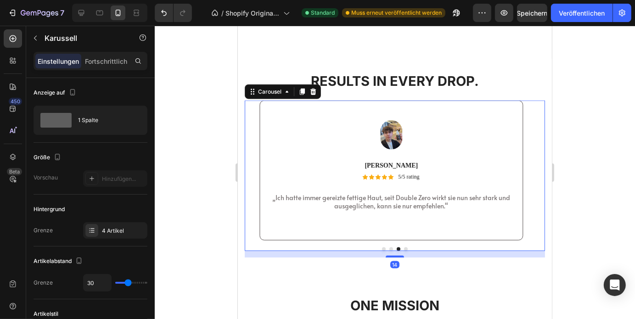
click at [402, 237] on div "Image Can M. Text Block Icon Icon Icon Icon Icon Icon List 5/5 rating Text Bloc…" at bounding box center [394, 175] width 300 height 151
click at [404, 247] on button "Dot" at bounding box center [406, 249] width 4 height 4
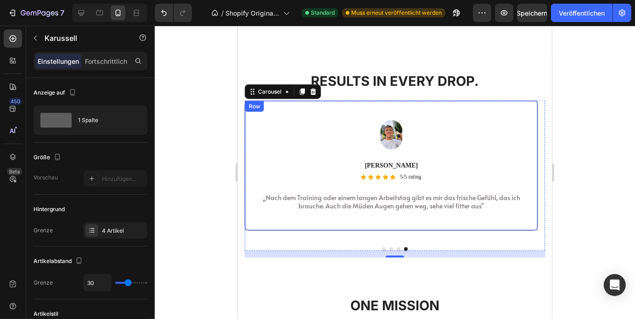
click at [293, 148] on div "Image [PERSON_NAME] Text Block Icon Icon Icon Icon Icon Icon List 5/5 rating Te…" at bounding box center [391, 165] width 271 height 91
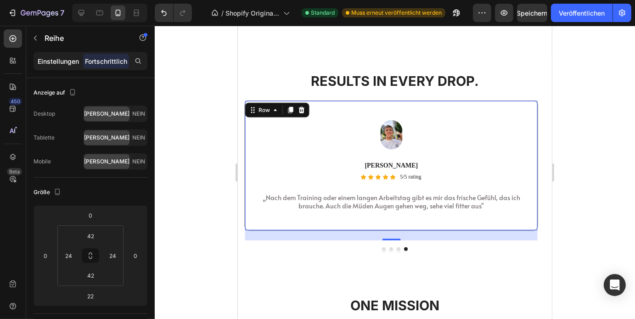
click at [59, 57] on font "Einstellungen" at bounding box center [58, 61] width 41 height 8
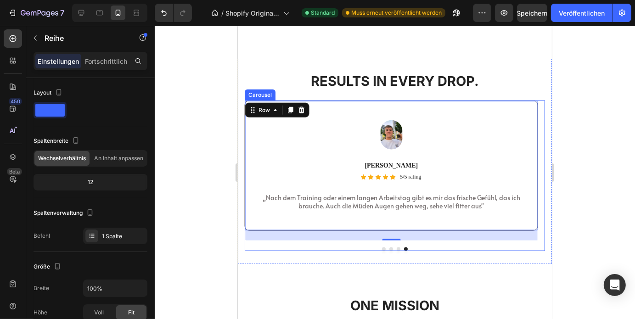
click at [396, 247] on button "Dot" at bounding box center [398, 249] width 4 height 4
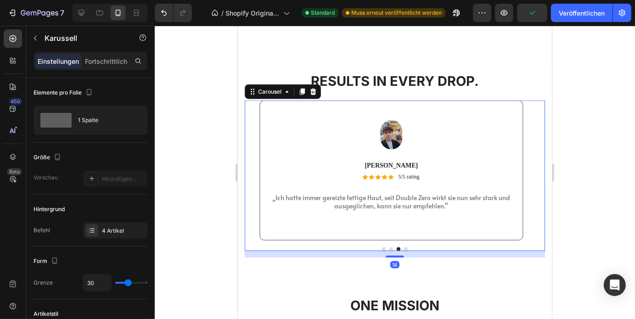
click at [404, 247] on button "Dot" at bounding box center [406, 249] width 4 height 4
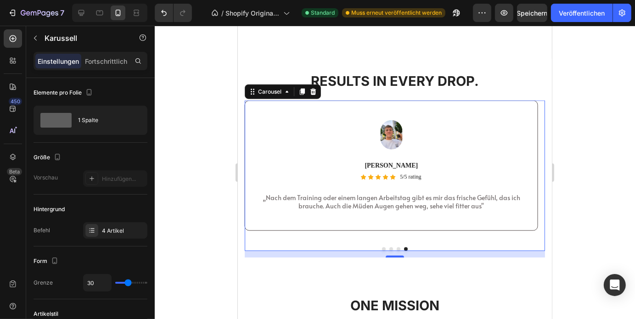
click at [396, 247] on button "Dot" at bounding box center [398, 249] width 4 height 4
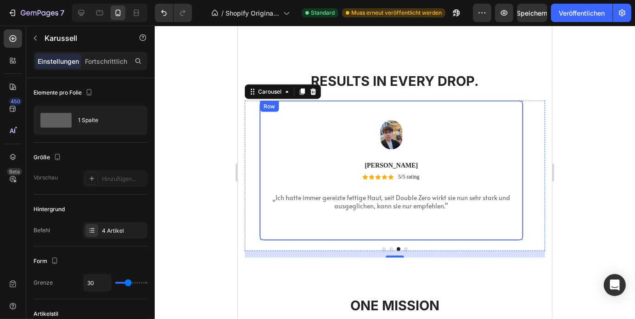
click at [412, 210] on div "Image [PERSON_NAME] Text Block Icon Icon Icon Icon Icon Icon List 5/5 rating Te…" at bounding box center [391, 170] width 241 height 101
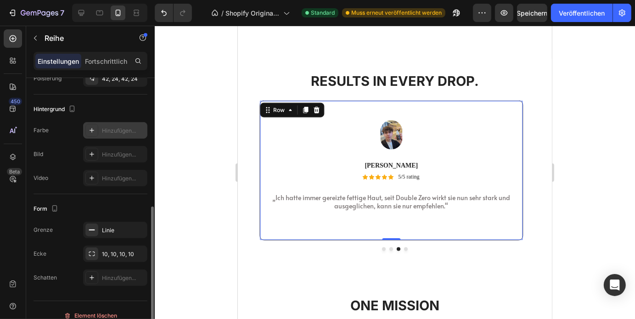
scroll to position [268, 0]
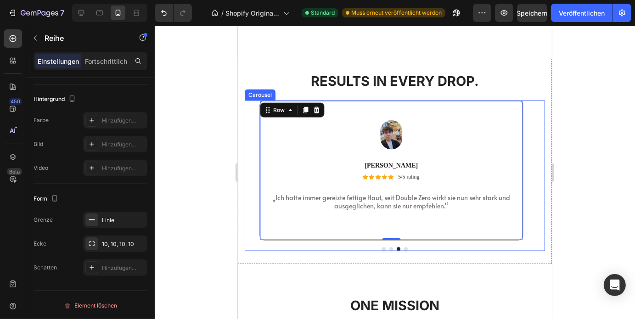
click at [404, 247] on button "Dot" at bounding box center [406, 249] width 4 height 4
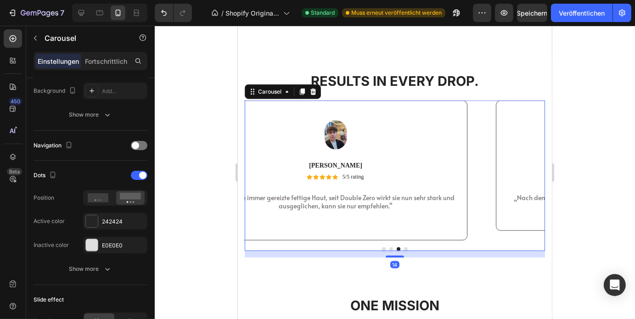
scroll to position [0, 0]
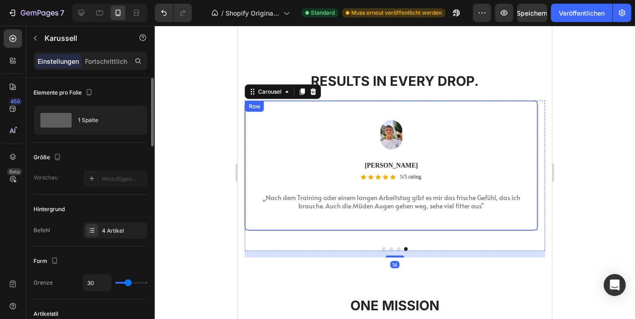
click at [404, 203] on div "Image [PERSON_NAME] Text Block Icon Icon Icon Icon Icon Icon List 5/5 rating Te…" at bounding box center [391, 165] width 294 height 130
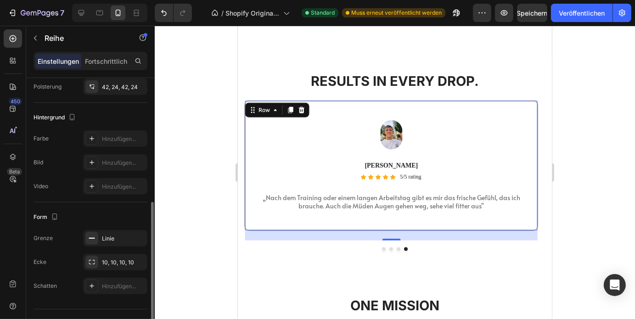
scroll to position [249, 0]
click at [119, 261] on font "10, 10, 10, 10" at bounding box center [118, 263] width 32 height 7
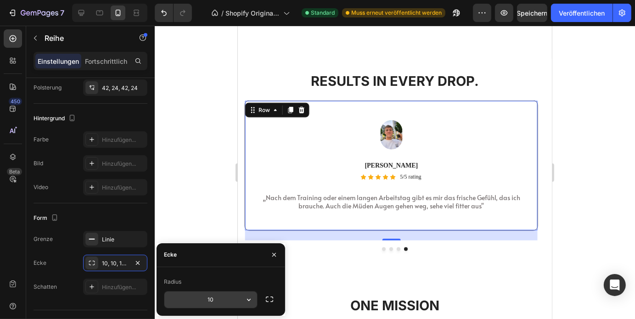
click at [213, 298] on input "10" at bounding box center [210, 300] width 93 height 17
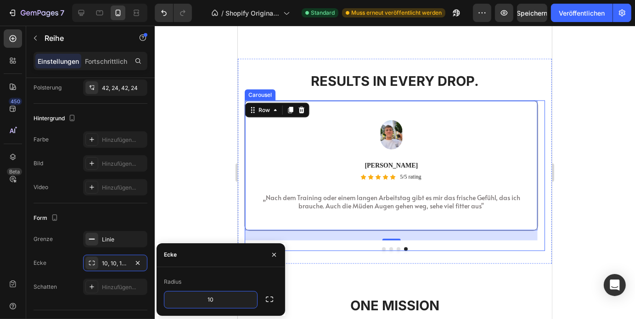
click at [396, 247] on button "Dot" at bounding box center [398, 249] width 4 height 4
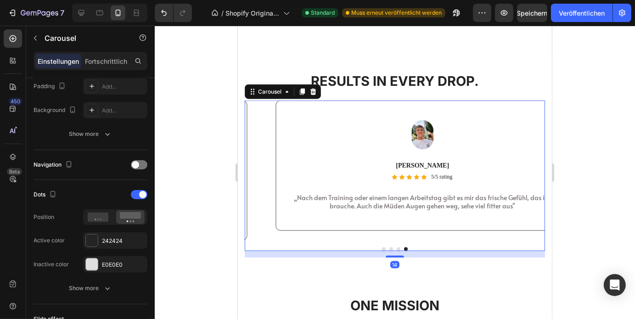
scroll to position [0, 0]
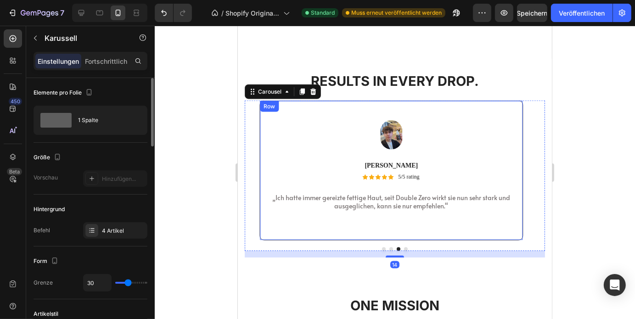
click at [417, 211] on div "Image [PERSON_NAME] Text Block Icon Icon Icon Icon Icon Icon List 5/5 rating Te…" at bounding box center [391, 170] width 264 height 140
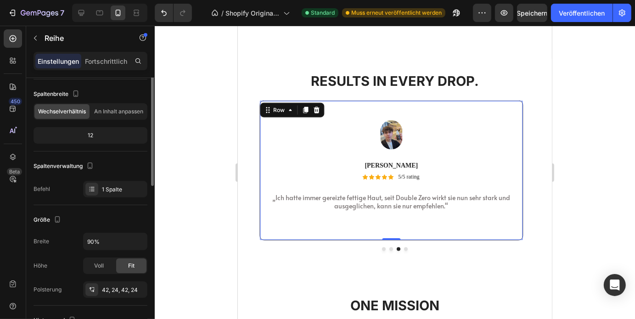
scroll to position [10, 0]
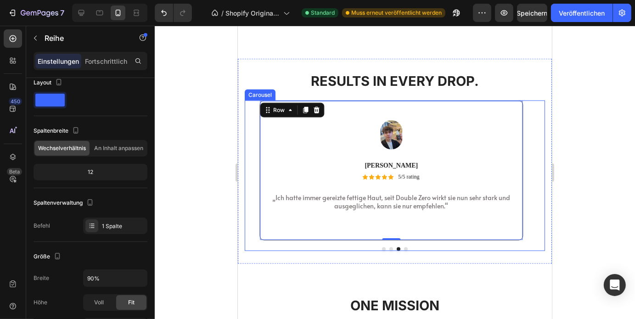
click at [404, 247] on button "Dot" at bounding box center [406, 249] width 4 height 4
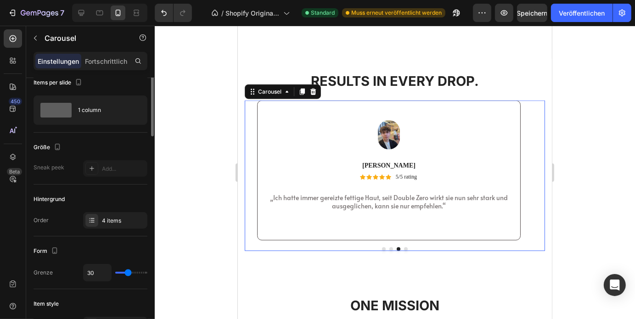
scroll to position [0, 0]
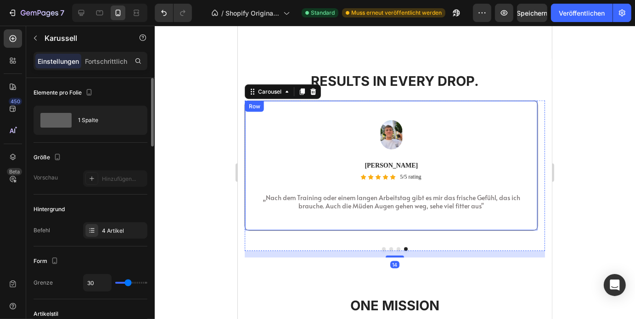
click at [429, 214] on div "Image [PERSON_NAME] Text Block Icon Icon Icon Icon Icon Icon List 5/5 rating Te…" at bounding box center [391, 165] width 294 height 130
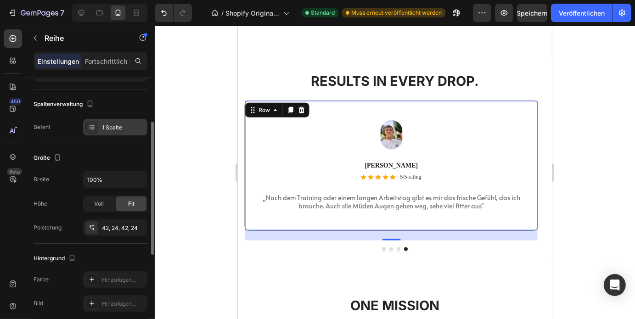
scroll to position [1, 0]
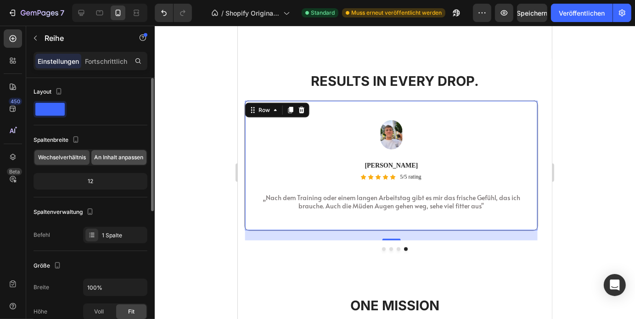
click at [122, 160] on span "An Inhalt anpassen" at bounding box center [119, 157] width 49 height 8
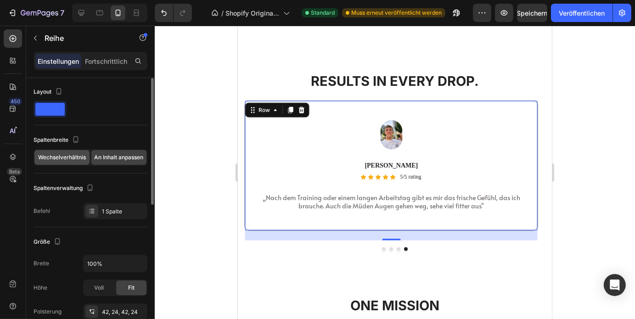
click at [75, 158] on font "Wechselverhältnis" at bounding box center [62, 157] width 48 height 7
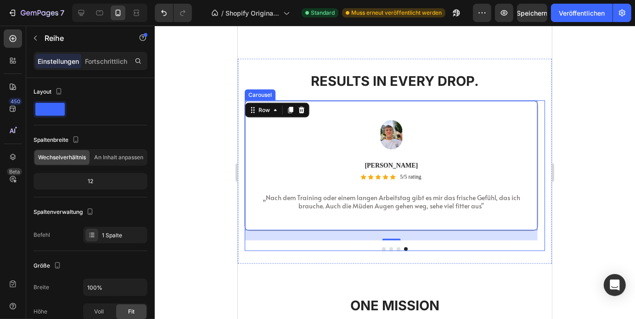
click at [394, 236] on div "Image Can M. Text Block Icon Icon Icon Icon Icon Icon List 5/5 rating Text Bloc…" at bounding box center [394, 175] width 300 height 151
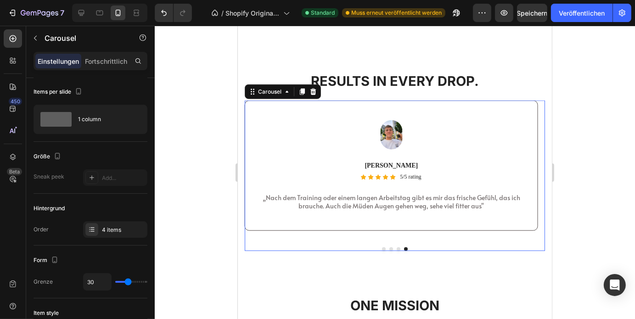
scroll to position [0, 0]
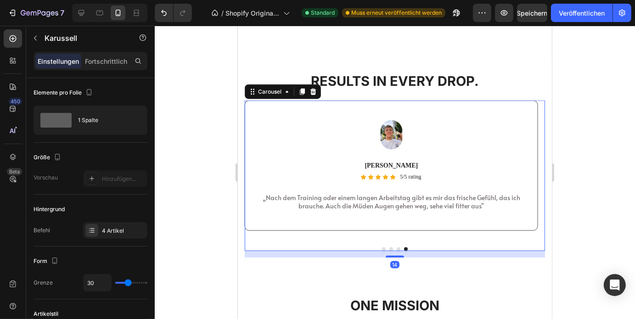
click at [396, 247] on button "Dot" at bounding box center [398, 249] width 4 height 4
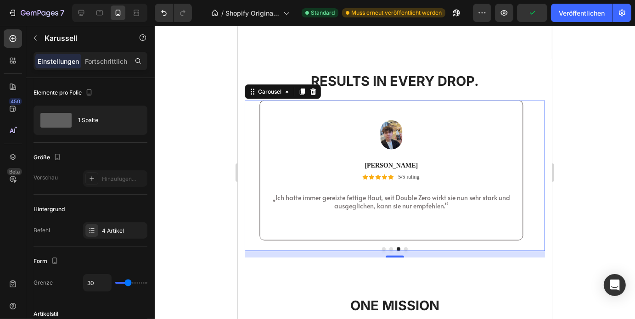
click at [404, 247] on button "Dot" at bounding box center [406, 249] width 4 height 4
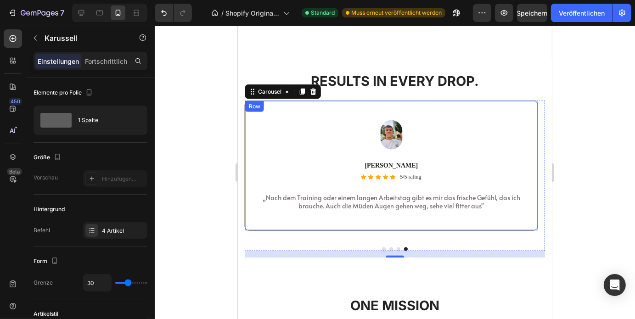
click at [382, 205] on div "Image [PERSON_NAME] Text Block Icon Icon Icon Icon Icon Icon List 5/5 rating Te…" at bounding box center [391, 165] width 294 height 130
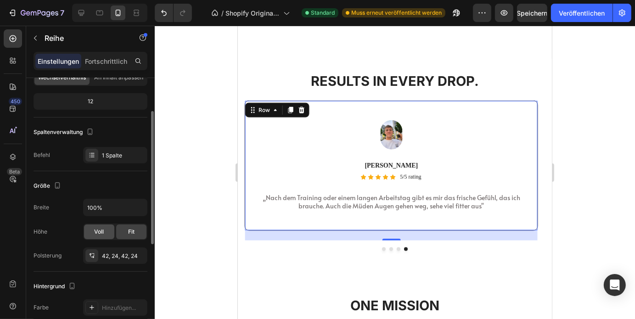
scroll to position [76, 0]
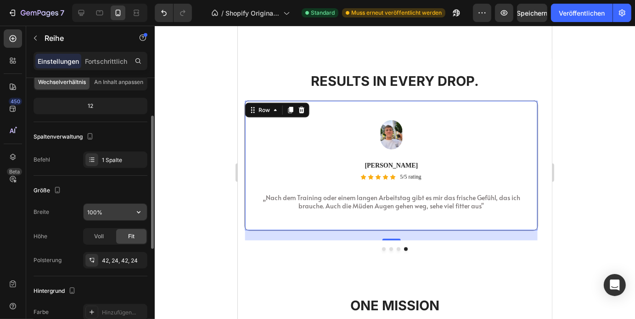
click at [102, 213] on input "100%" at bounding box center [115, 212] width 63 height 17
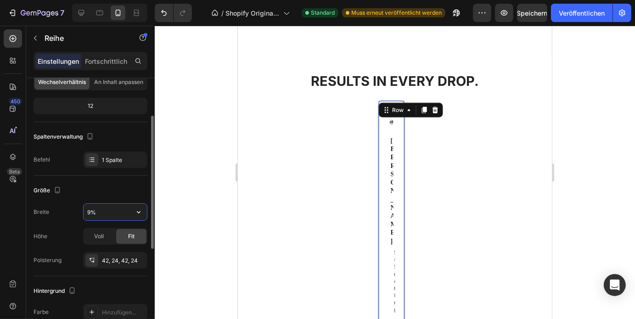
type input "90%"
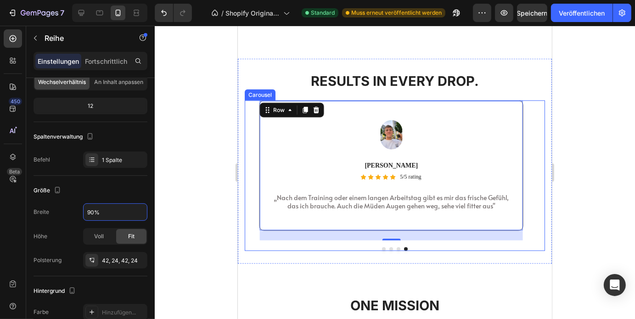
click at [396, 247] on button "Dot" at bounding box center [398, 249] width 4 height 4
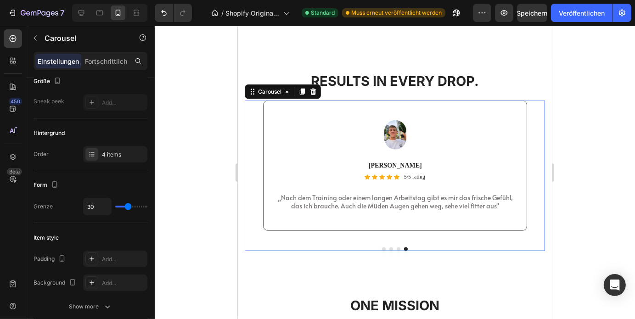
scroll to position [0, 0]
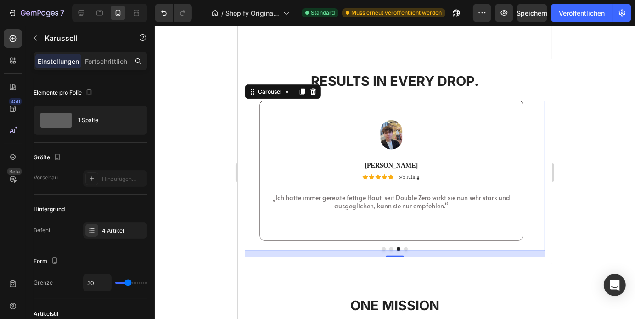
click at [401, 236] on div "Image Can M. Text Block Icon Icon Icon Icon Icon Icon List 5/5 rating Text Bloc…" at bounding box center [394, 175] width 300 height 151
click at [583, 5] on button "Veröffentlichen" at bounding box center [582, 13] width 62 height 18
click at [399, 236] on div "Image Can M. Text Block Icon Icon Icon Icon Icon Icon List 5/5 rating Text Bloc…" at bounding box center [394, 175] width 300 height 151
click at [404, 247] on button "Dot" at bounding box center [406, 249] width 4 height 4
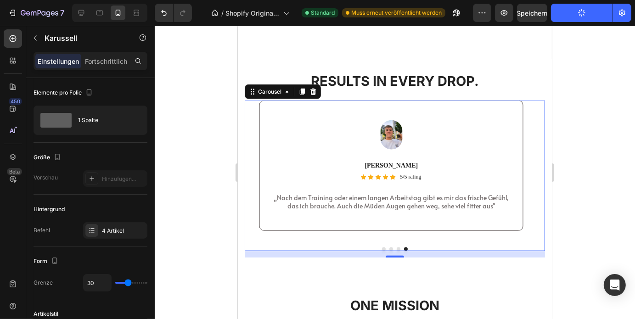
click at [396, 247] on button "Dot" at bounding box center [398, 249] width 4 height 4
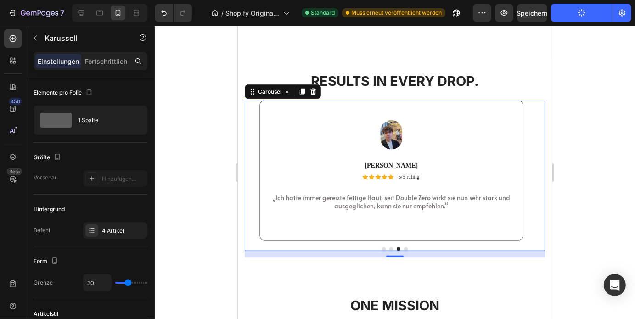
click at [389, 247] on button "Dot" at bounding box center [391, 249] width 4 height 4
click at [404, 247] on button "Dot" at bounding box center [406, 249] width 4 height 4
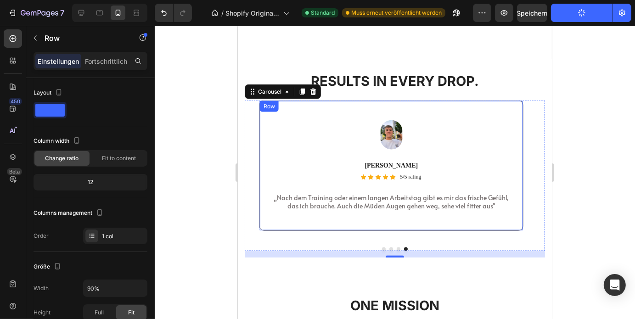
click at [361, 215] on div "Image [PERSON_NAME] Text Block Icon Icon Icon Icon Icon Icon List 5/5 rating Te…" at bounding box center [391, 165] width 264 height 130
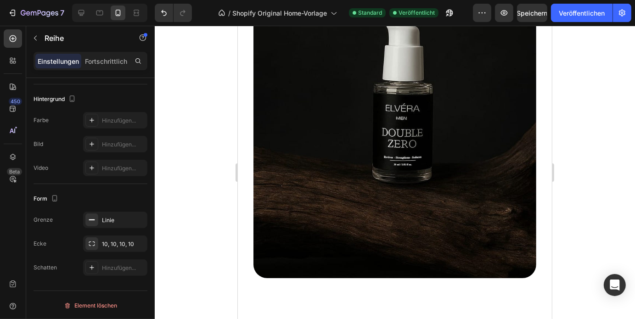
scroll to position [2584, 0]
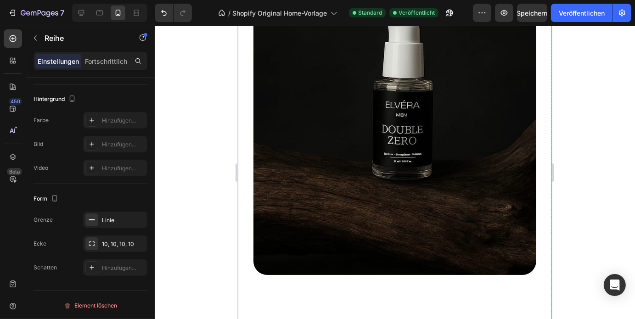
click at [432, 215] on img at bounding box center [394, 86] width 283 height 377
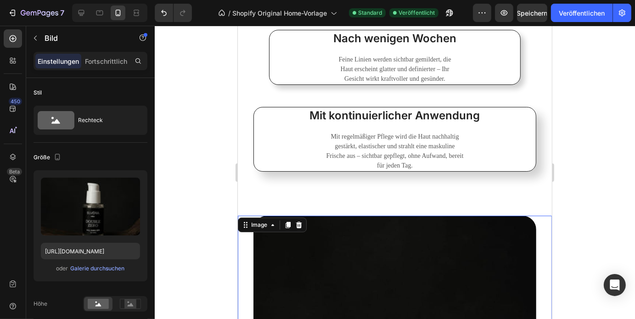
scroll to position [2285, 0]
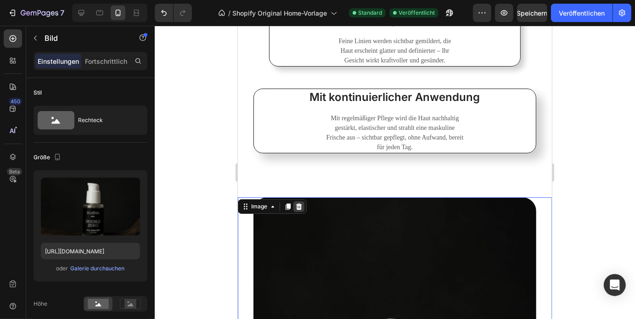
click at [301, 203] on icon at bounding box center [298, 206] width 7 height 7
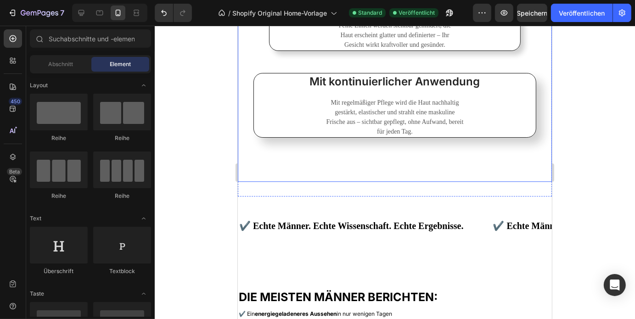
scroll to position [2301, 0]
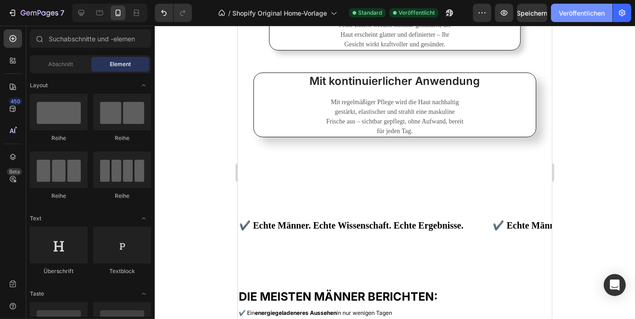
click at [585, 13] on font "Veröffentlichen" at bounding box center [582, 13] width 46 height 8
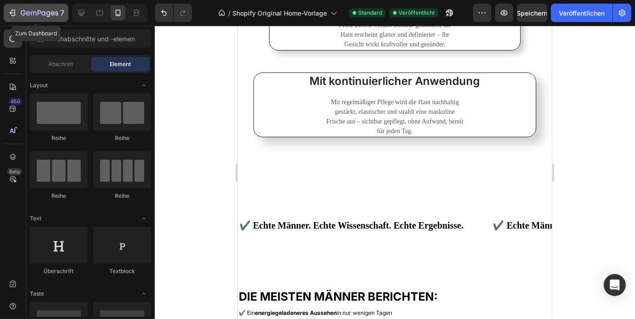
click at [15, 13] on icon "button" at bounding box center [12, 12] width 9 height 9
